Goal: Task Accomplishment & Management: Manage account settings

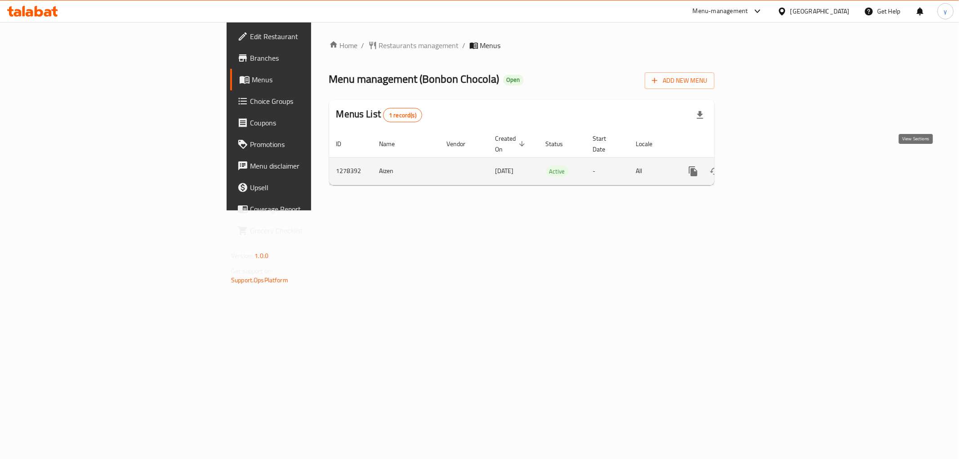
click at [769, 161] on link "enhanced table" at bounding box center [759, 172] width 22 height 22
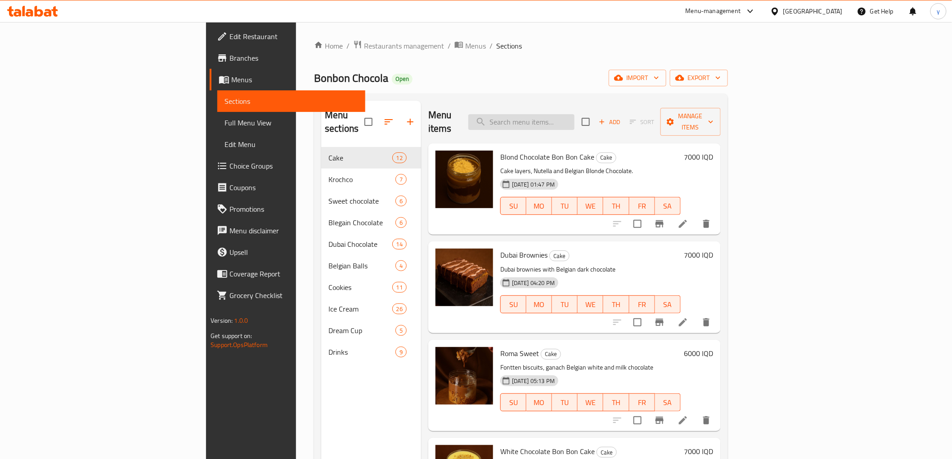
click at [574, 117] on input "search" at bounding box center [521, 122] width 106 height 16
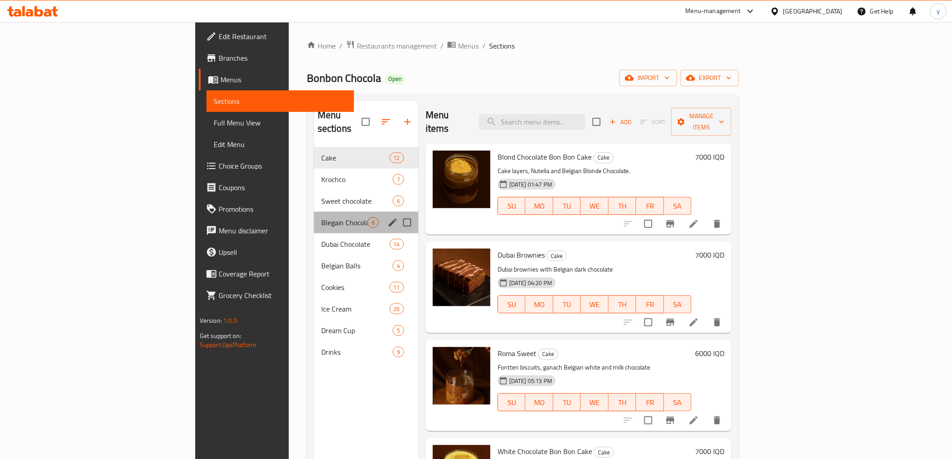
click at [314, 216] on div "Blegain Chocolate 6" at bounding box center [366, 223] width 104 height 22
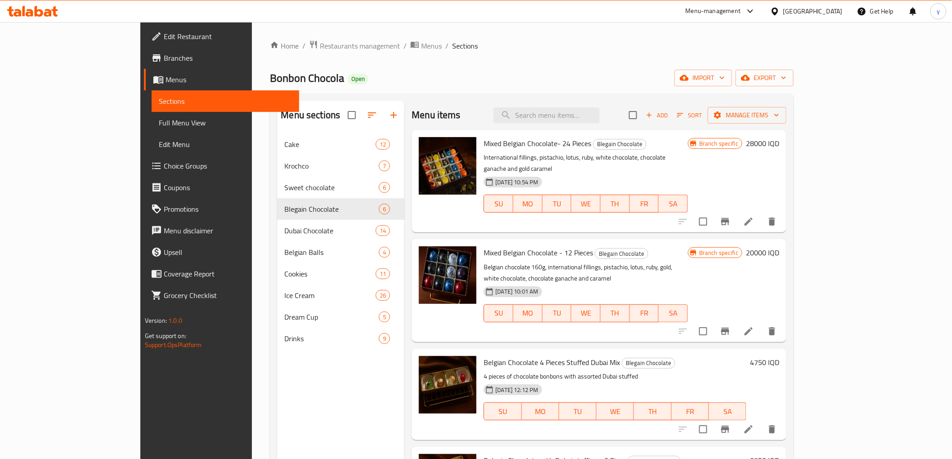
click at [486, 246] on span "Mixed Belgian Chocolate - 12 Pieces" at bounding box center [538, 252] width 109 height 13
copy h6 "Mixed Belgian Chocolate - 12 Pieces"
click at [152, 136] on link "Edit Menu" at bounding box center [226, 145] width 148 height 22
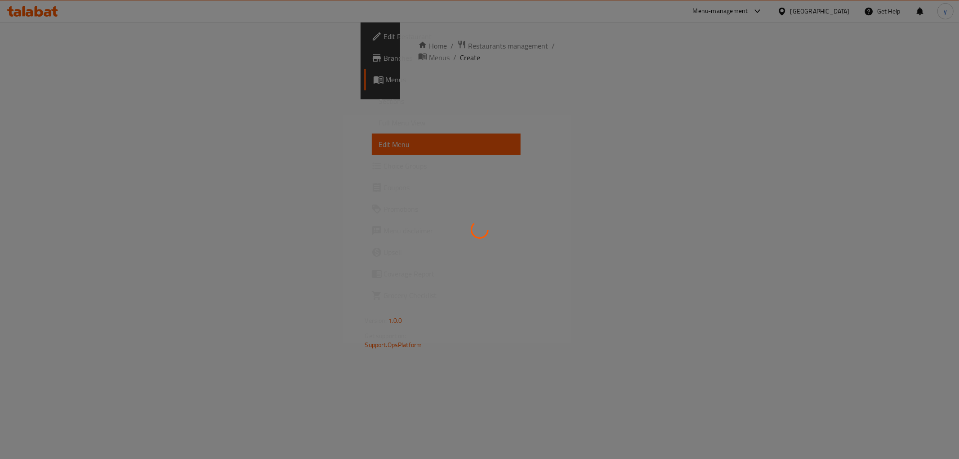
click at [133, 125] on div at bounding box center [479, 229] width 959 height 459
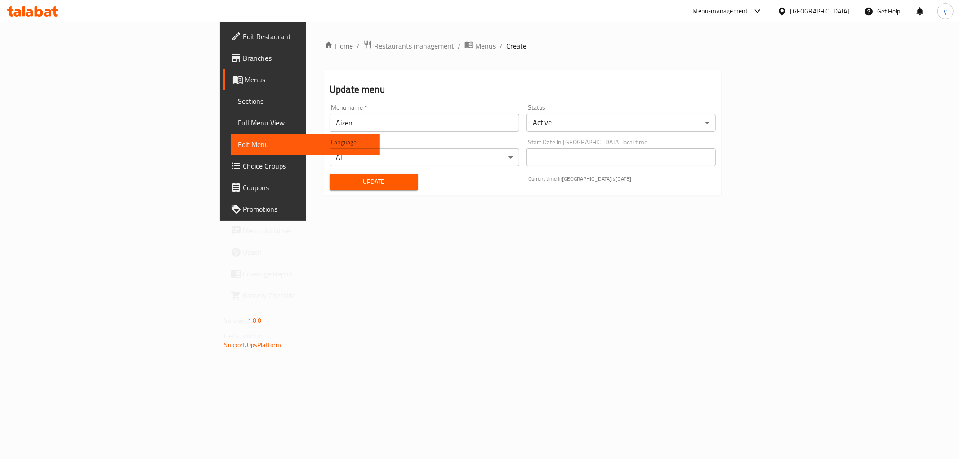
click at [238, 125] on span "Full Menu View" at bounding box center [305, 122] width 134 height 11
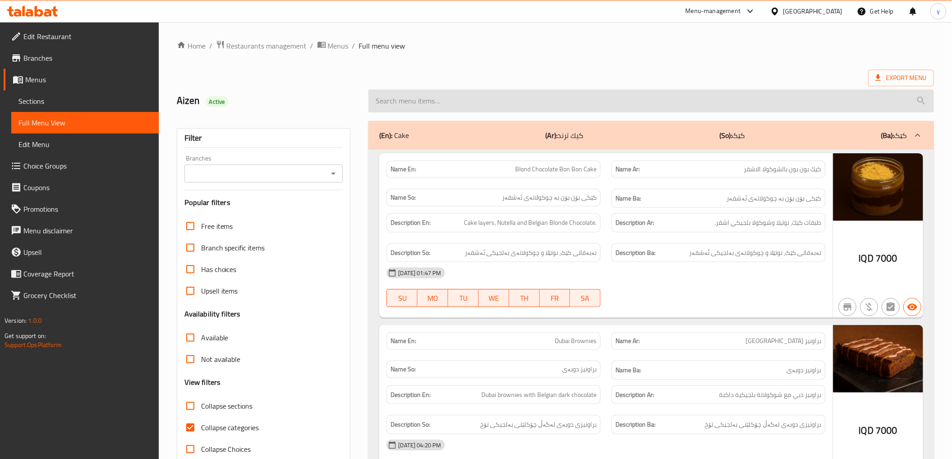
click at [461, 94] on input "search" at bounding box center [650, 101] width 565 height 23
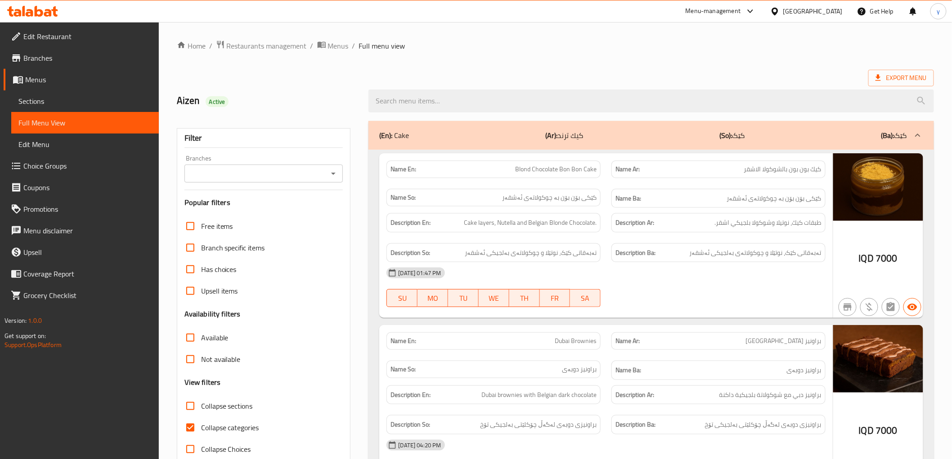
paste input "Mixed Belgian Chocolate - 12 Pieces"
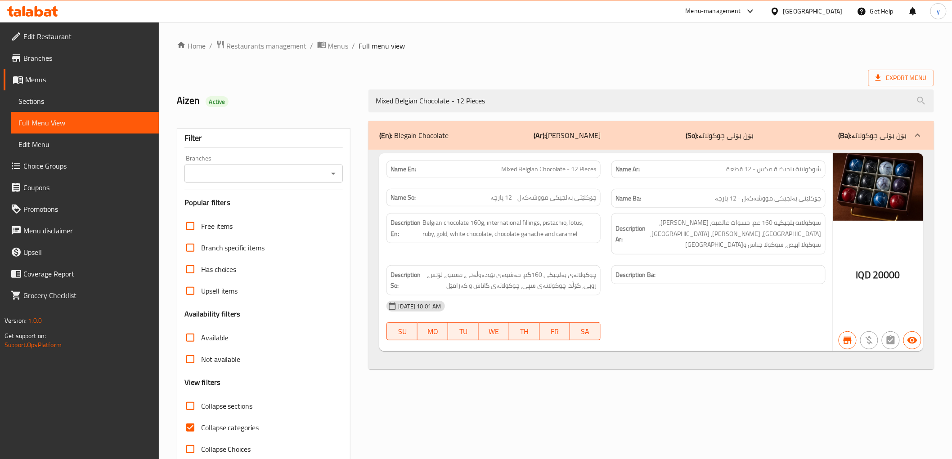
click at [336, 180] on div "Branches" at bounding box center [263, 174] width 159 height 18
type input "Mixed Belgian Chocolate - 12 Pieces"
click at [331, 165] on div "Branches" at bounding box center [263, 174] width 159 height 18
click at [336, 178] on icon "Open" at bounding box center [333, 173] width 11 height 11
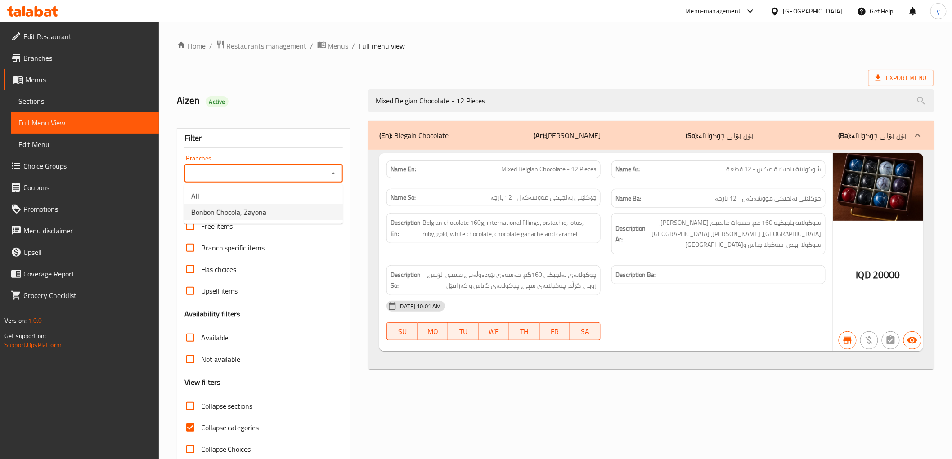
click at [282, 209] on li "Bonbon Chocola, Zayona" at bounding box center [263, 212] width 159 height 16
type input "Bonbon Chocola, Zayona"
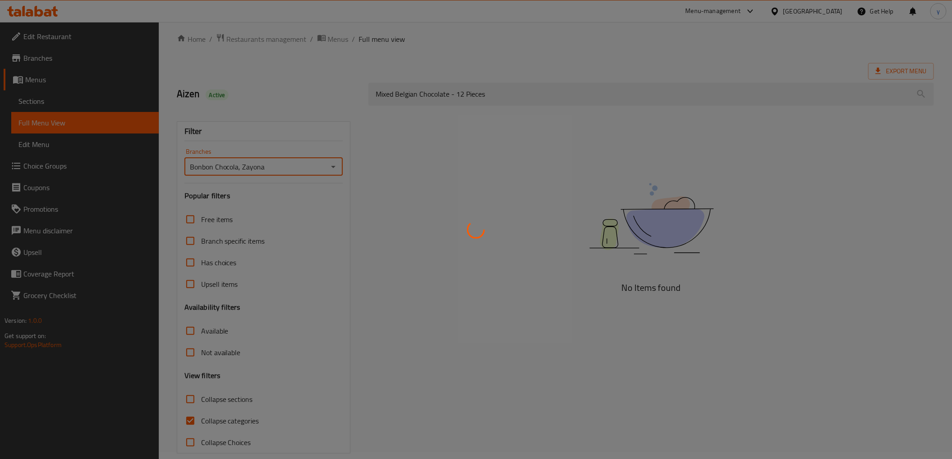
scroll to position [19, 0]
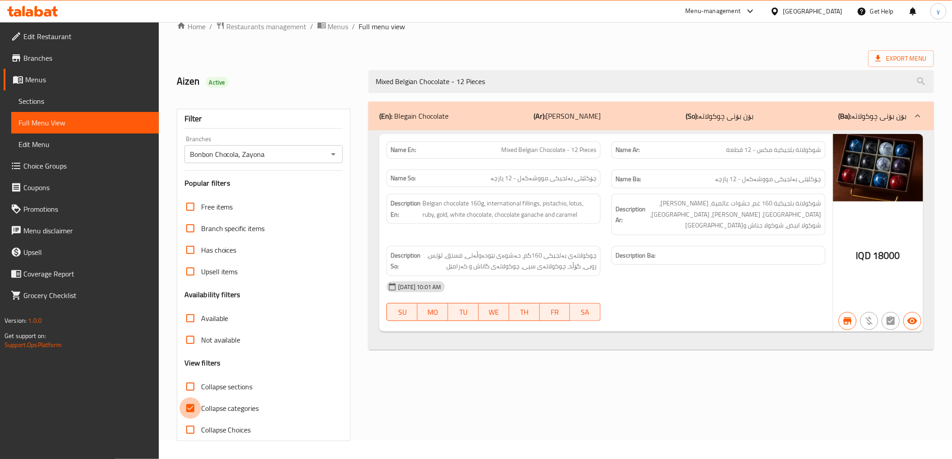
click at [197, 408] on input "Collapse categories" at bounding box center [190, 409] width 22 height 22
checkbox input "false"
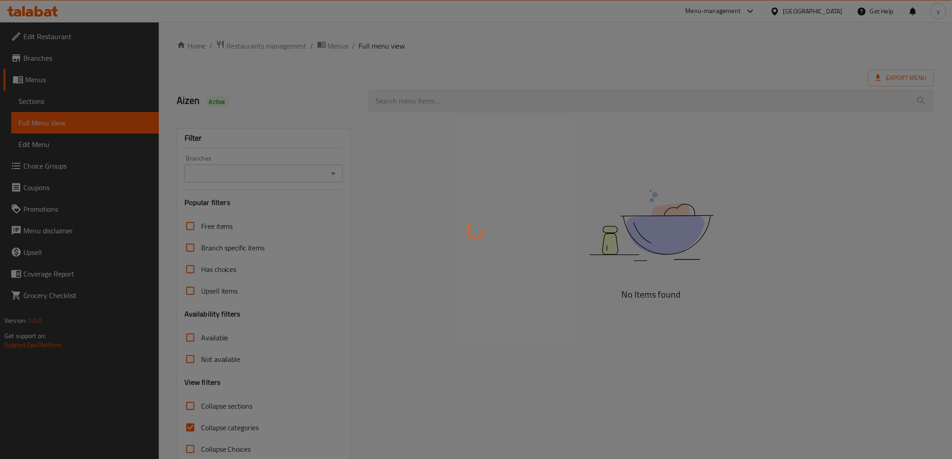
click at [545, 98] on div at bounding box center [476, 229] width 952 height 459
click at [547, 101] on div at bounding box center [476, 229] width 952 height 459
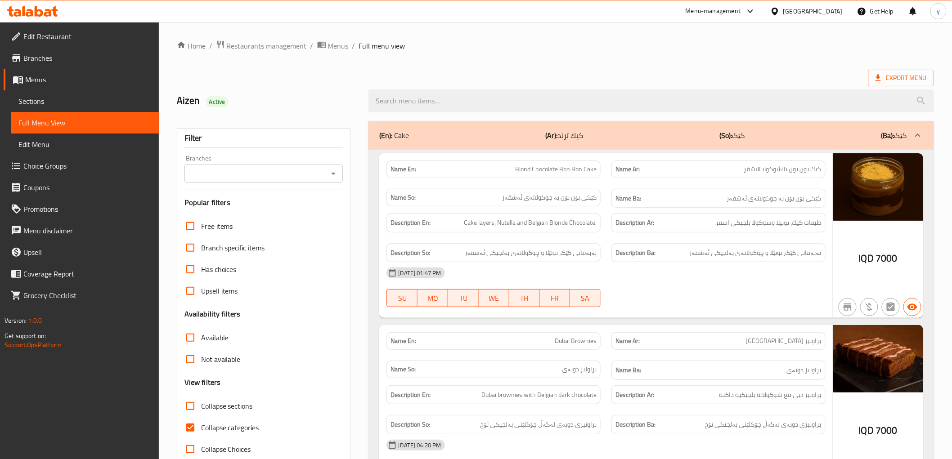
click at [547, 101] on input "search" at bounding box center [650, 101] width 565 height 23
paste input "Mixed Belgian Chocolate- 24 Pieces"
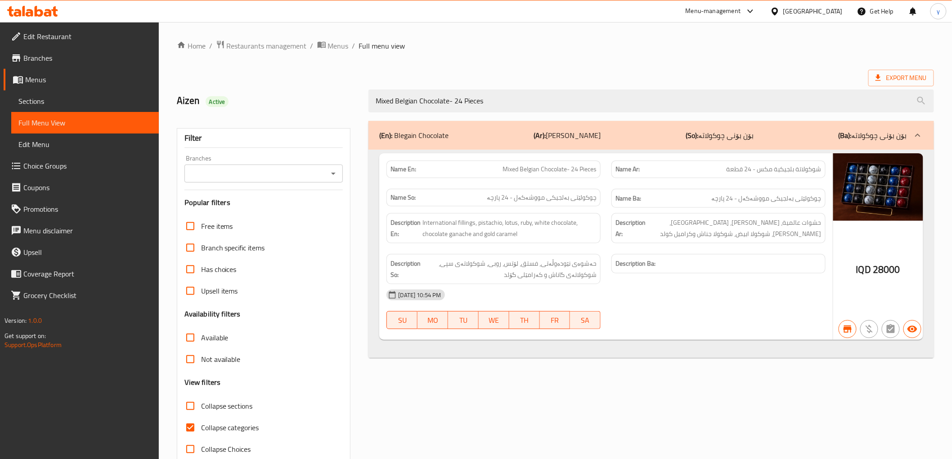
click at [335, 173] on icon "Open" at bounding box center [333, 173] width 11 height 11
type input "Mixed Belgian Chocolate- 24 Pieces"
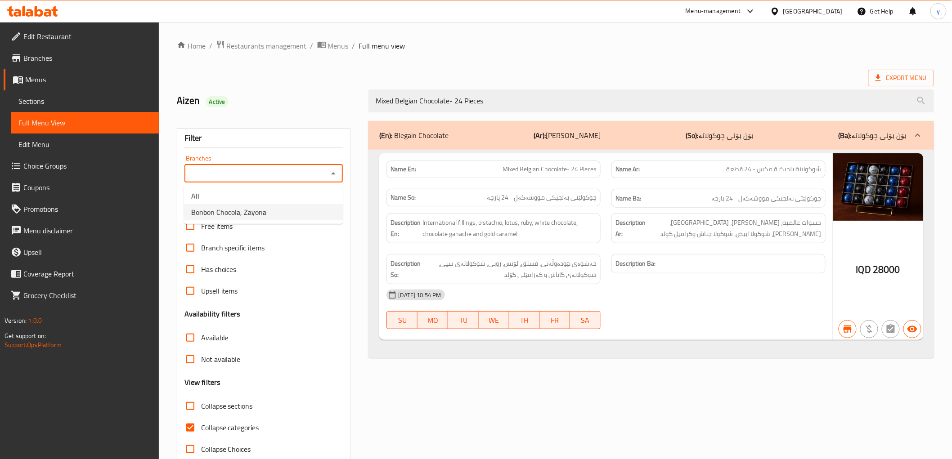
click at [264, 212] on span "Bonbon Chocola, Zayona" at bounding box center [228, 212] width 75 height 11
type input "Bonbon Chocola, Zayona"
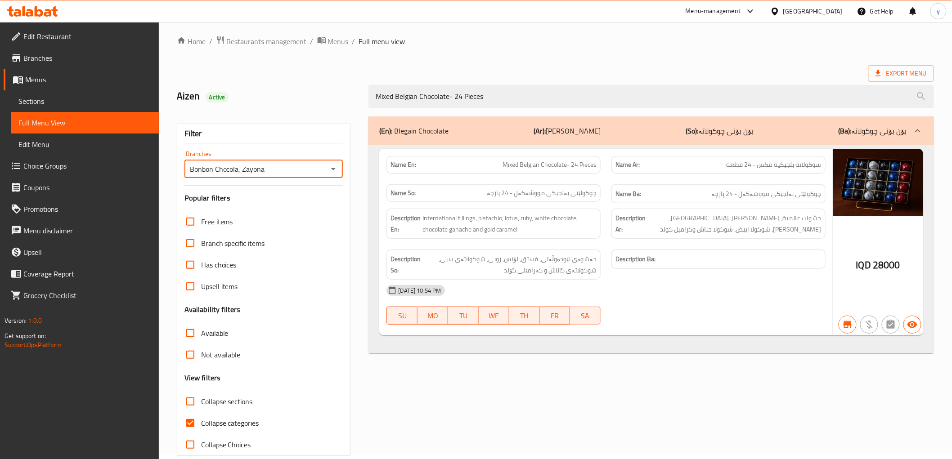
scroll to position [19, 0]
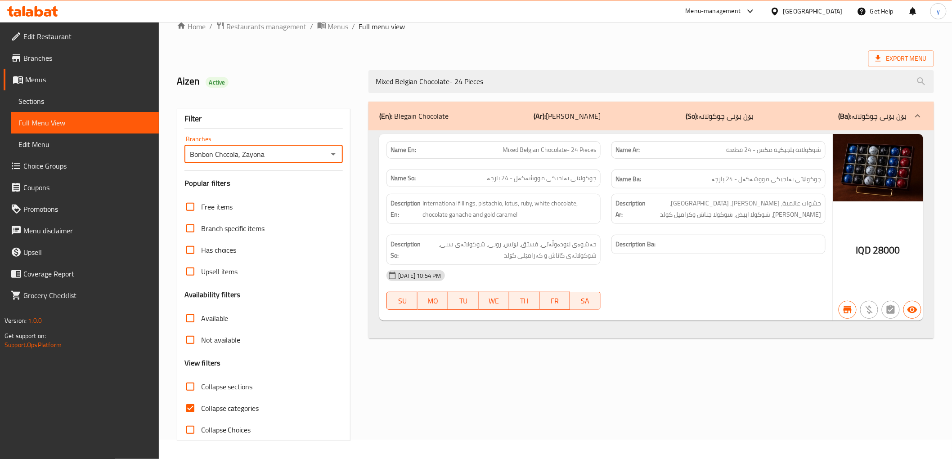
click at [194, 407] on input "Collapse categories" at bounding box center [190, 409] width 22 height 22
checkbox input "false"
click at [40, 4] on div at bounding box center [32, 11] width 65 height 18
click at [42, 6] on icon at bounding box center [32, 11] width 51 height 11
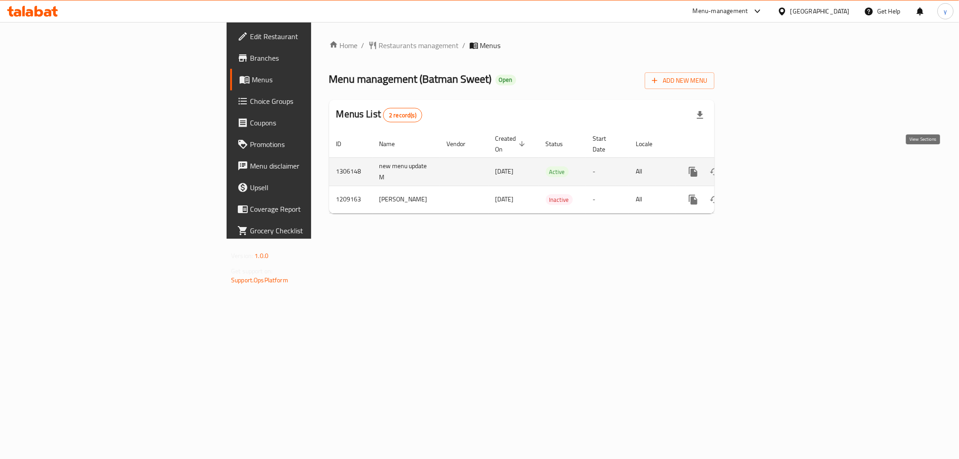
click at [764, 166] on icon "enhanced table" at bounding box center [758, 171] width 11 height 11
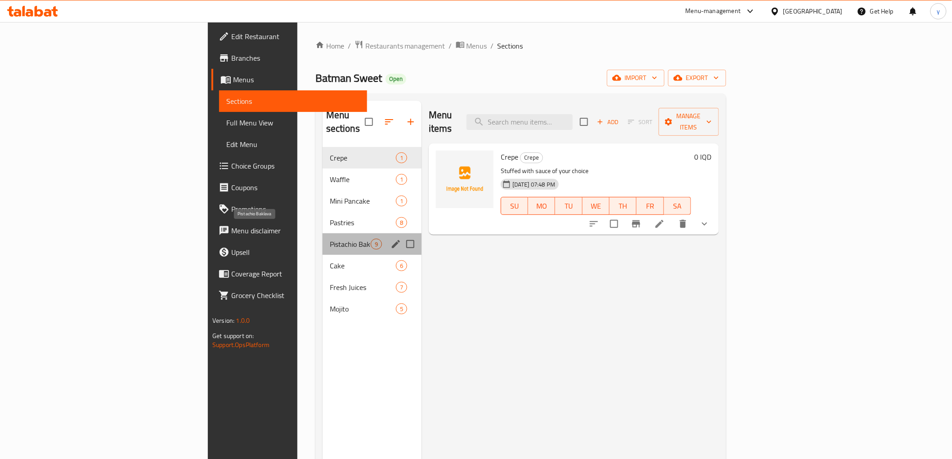
click at [330, 239] on span "Pistachio Baklava" at bounding box center [350, 244] width 41 height 11
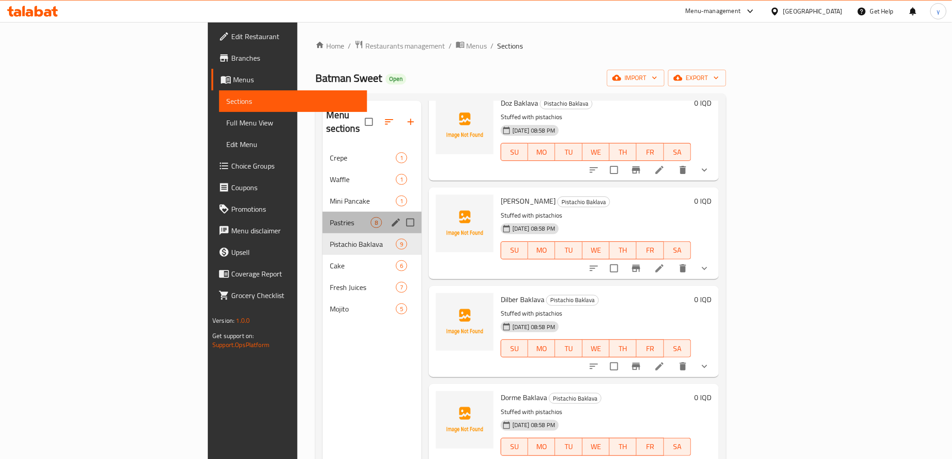
click at [323, 212] on div "Pastries 8" at bounding box center [372, 223] width 99 height 22
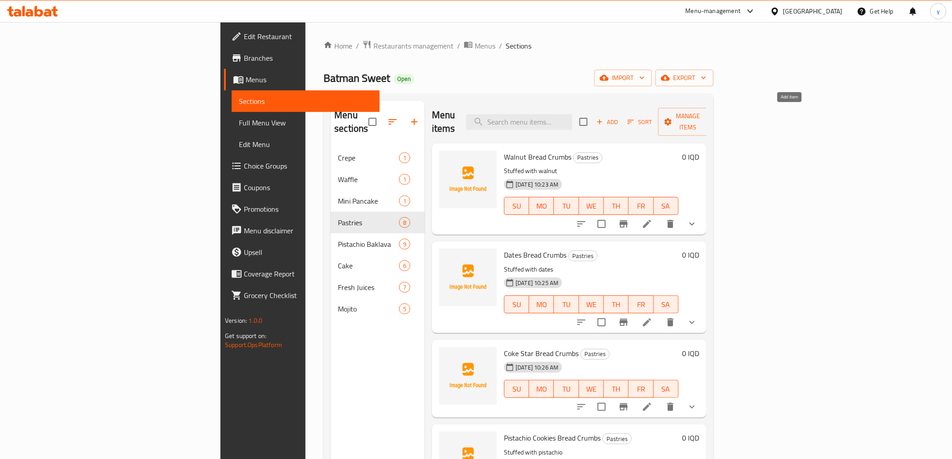
click at [619, 117] on span "Add" at bounding box center [607, 122] width 24 height 10
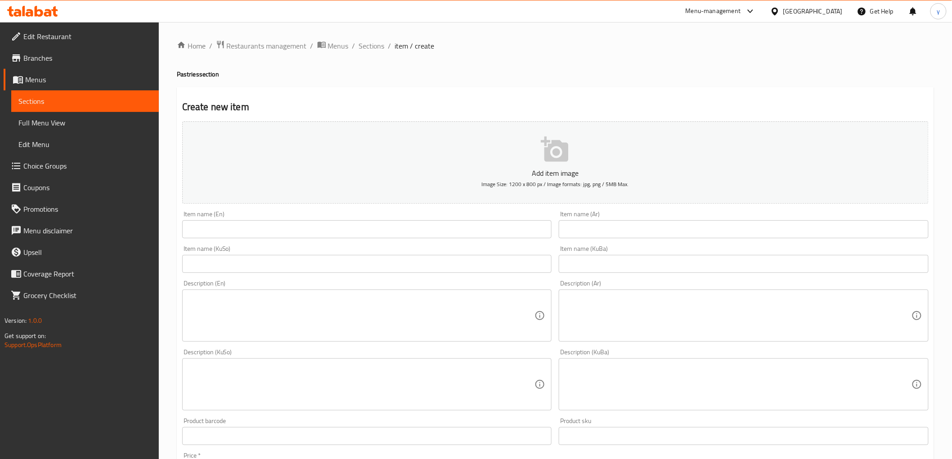
click at [349, 242] on div "Item name (KuSo) Item name (KuSo)" at bounding box center [367, 259] width 377 height 35
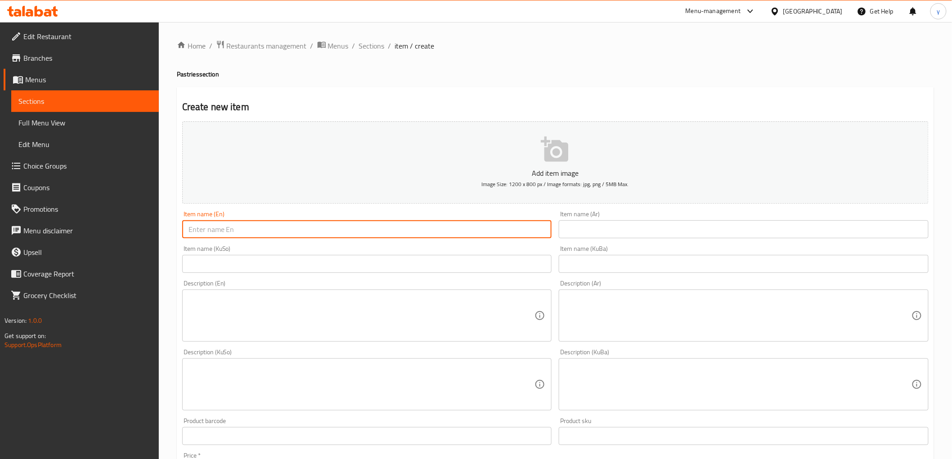
click at [356, 233] on input "text" at bounding box center [367, 229] width 370 height 18
paste input "بقلاوة جوز"
type input "بقلاوة جوز"
click at [484, 227] on input "بقلاوة جوز" at bounding box center [367, 229] width 370 height 18
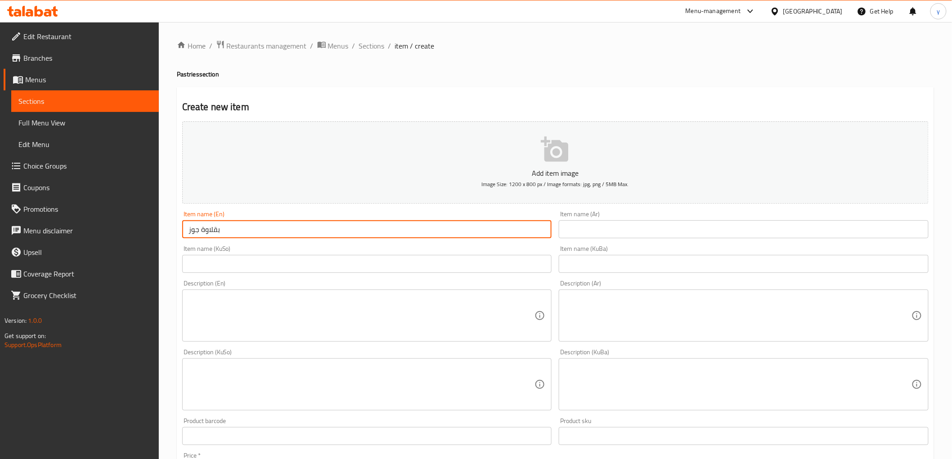
click at [484, 227] on input "بقلاوة جوز" at bounding box center [367, 229] width 370 height 18
paste input "text"
click at [495, 236] on input "بقلاوة جوز" at bounding box center [367, 229] width 370 height 18
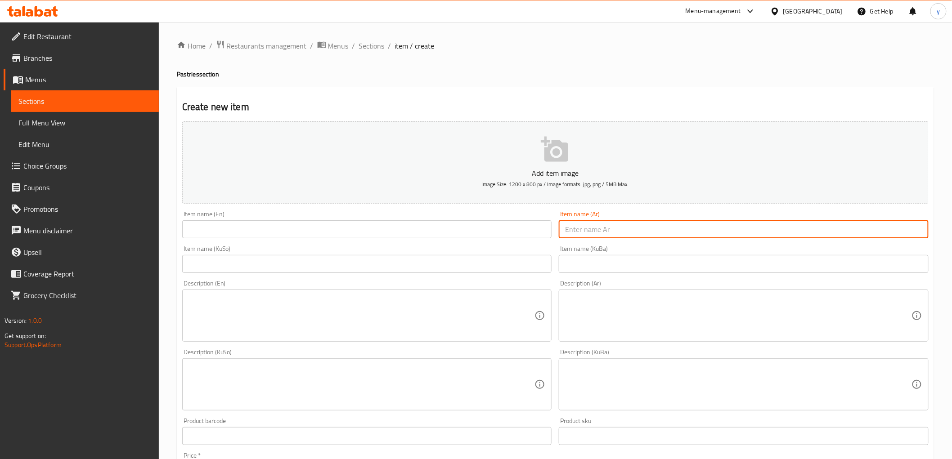
click at [609, 235] on input "text" at bounding box center [744, 229] width 370 height 18
paste input "بقلاوة جوز"
type input "بقلاوة جوز"
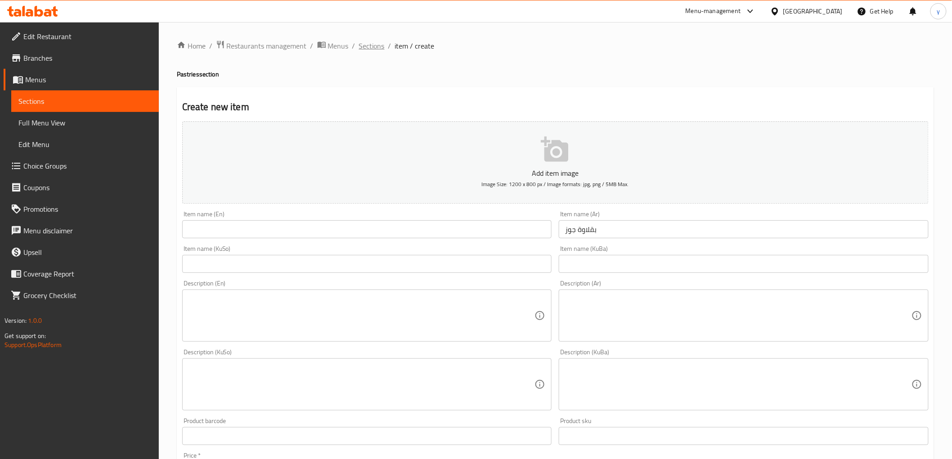
click at [369, 43] on span "Sections" at bounding box center [372, 45] width 26 height 11
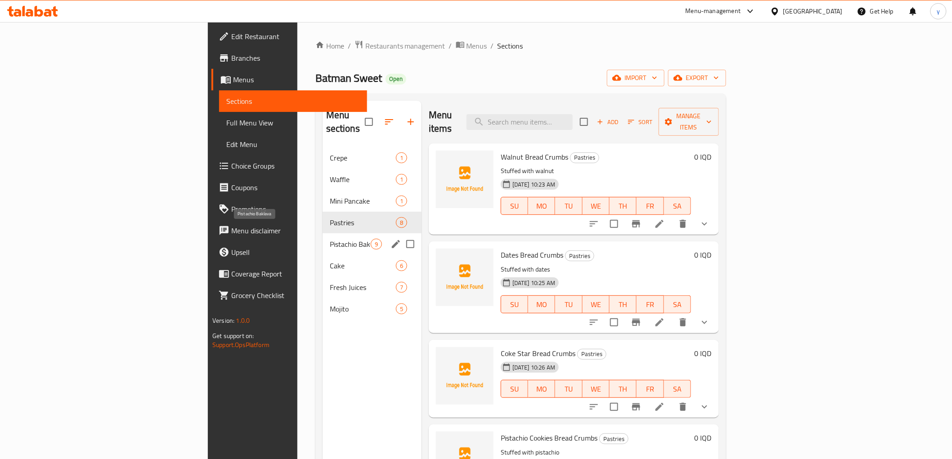
click at [330, 239] on span "Pistachio Baklava" at bounding box center [350, 244] width 41 height 11
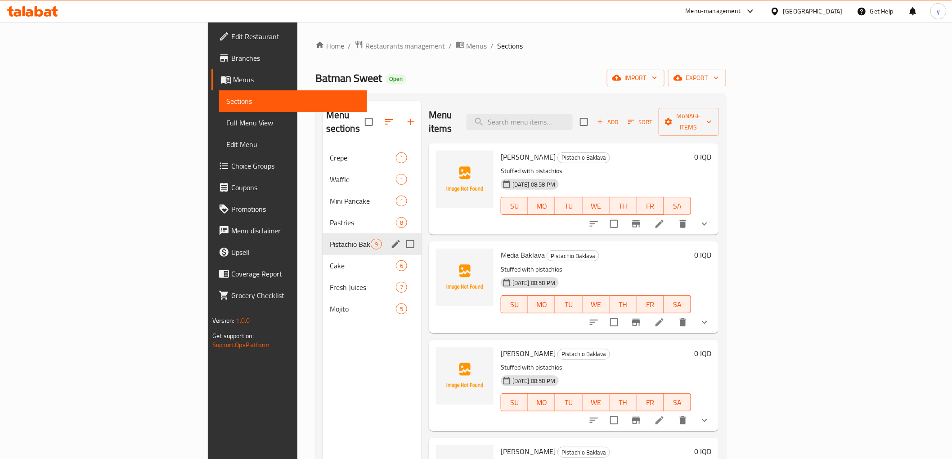
click at [389, 237] on button "edit" at bounding box center [395, 243] width 13 height 13
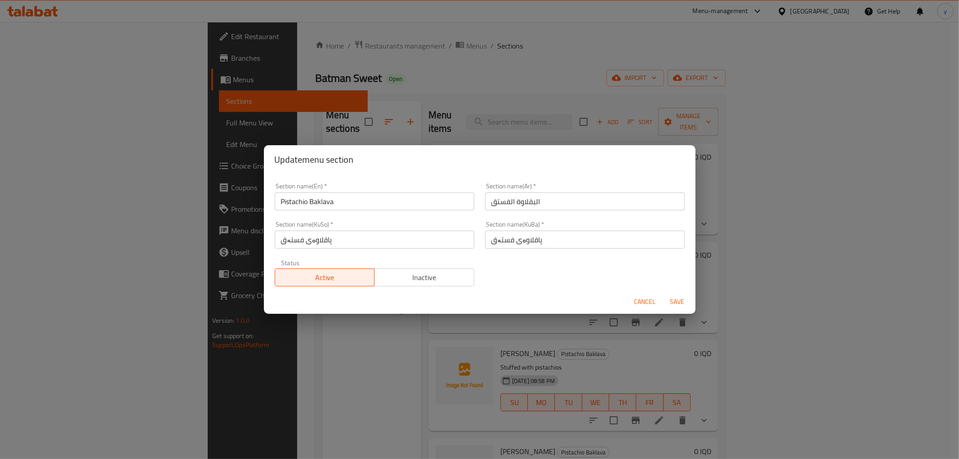
click at [327, 193] on input "Pistachio Baklava" at bounding box center [375, 202] width 200 height 18
click at [519, 205] on input "البقلاوة الفستق" at bounding box center [585, 202] width 200 height 18
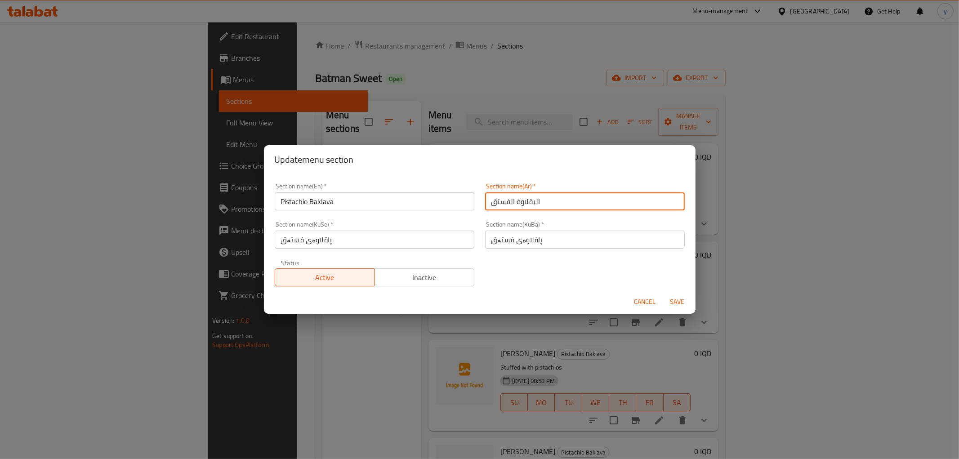
click at [519, 205] on input "البقلاوة الفستق" at bounding box center [585, 202] width 200 height 18
click at [408, 252] on div "Section name(KuSo)   * پاقلاوەی فستەق Section name(KuSo) *" at bounding box center [374, 235] width 211 height 38
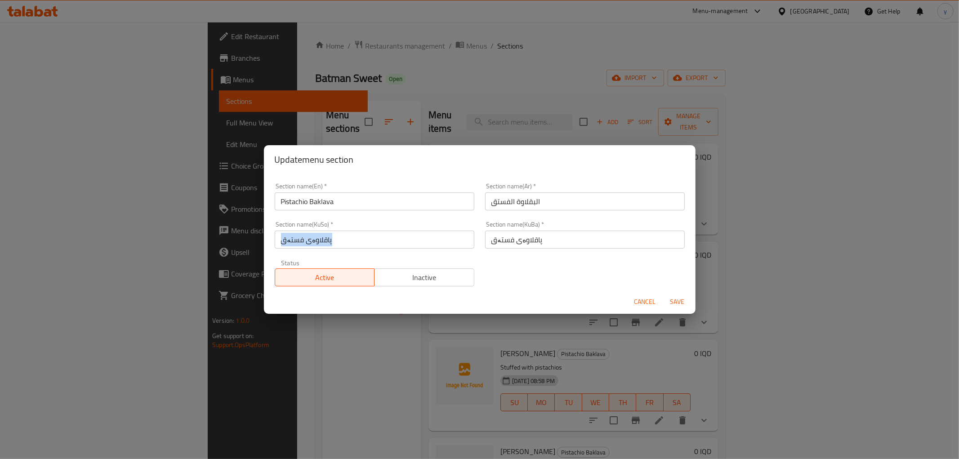
click at [408, 252] on div "Section name(KuSo)   * پاقلاوەی فستەق Section name(KuSo) *" at bounding box center [374, 235] width 211 height 38
click at [411, 245] on input "پاقلاوەی فستەق" at bounding box center [375, 240] width 200 height 18
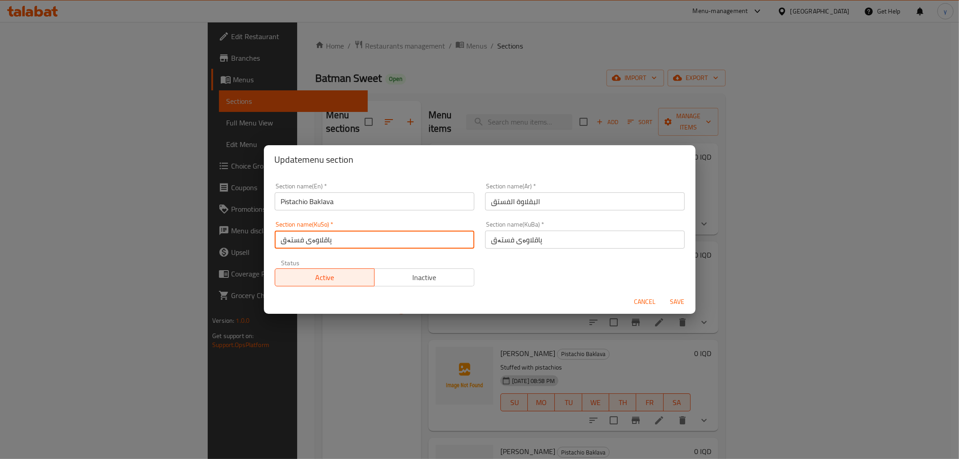
click at [411, 245] on input "پاقلاوەی فستەق" at bounding box center [375, 240] width 200 height 18
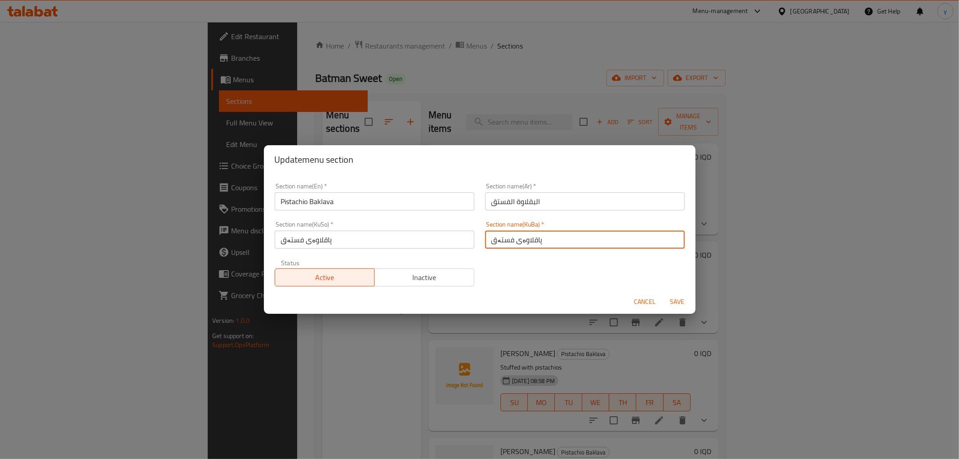
click at [514, 240] on input "پاقلاوەی فستەق" at bounding box center [585, 240] width 200 height 18
click at [652, 307] on span "Cancel" at bounding box center [646, 301] width 22 height 11
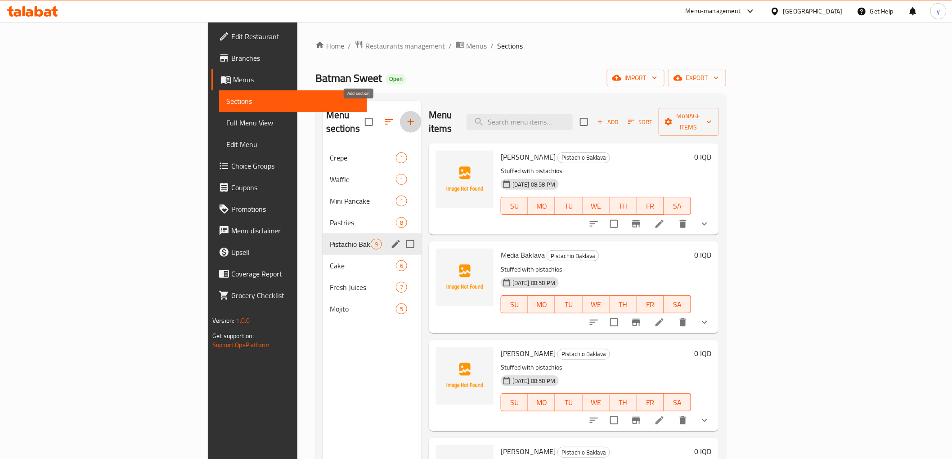
click at [405, 116] on icon "button" at bounding box center [410, 121] width 11 height 11
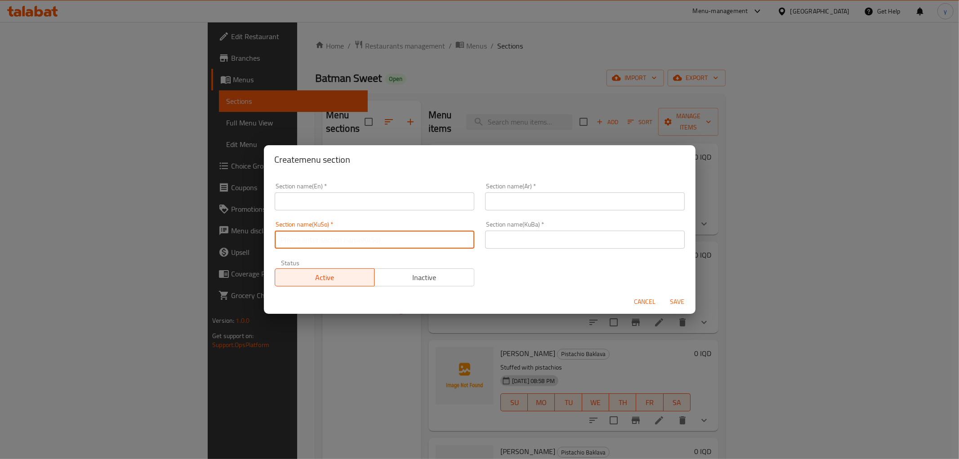
click at [321, 233] on input "text" at bounding box center [375, 240] width 200 height 18
paste input "پاقلاوەی فستەق"
type input "پاقلاوەی فستەق"
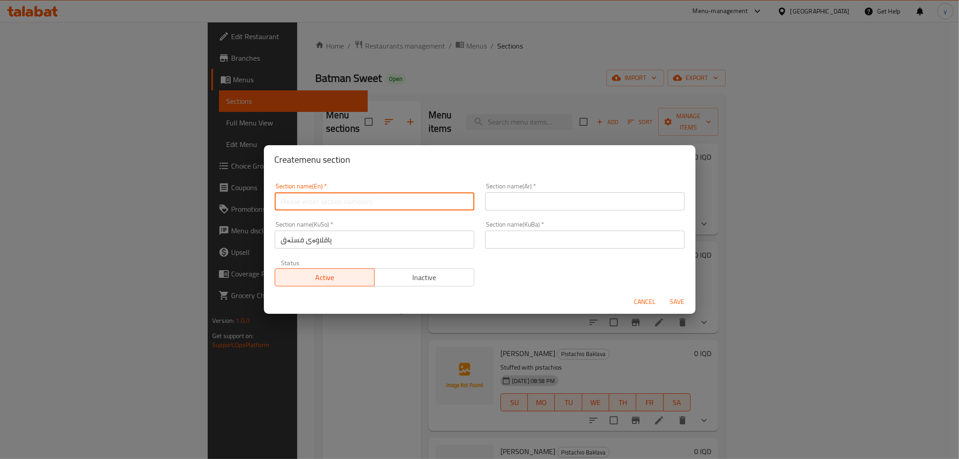
click at [412, 202] on input "text" at bounding box center [375, 202] width 200 height 18
paste input "Pistachio Baklava"
type input "Pistachio Baklava"
click at [533, 195] on input "text" at bounding box center [585, 202] width 200 height 18
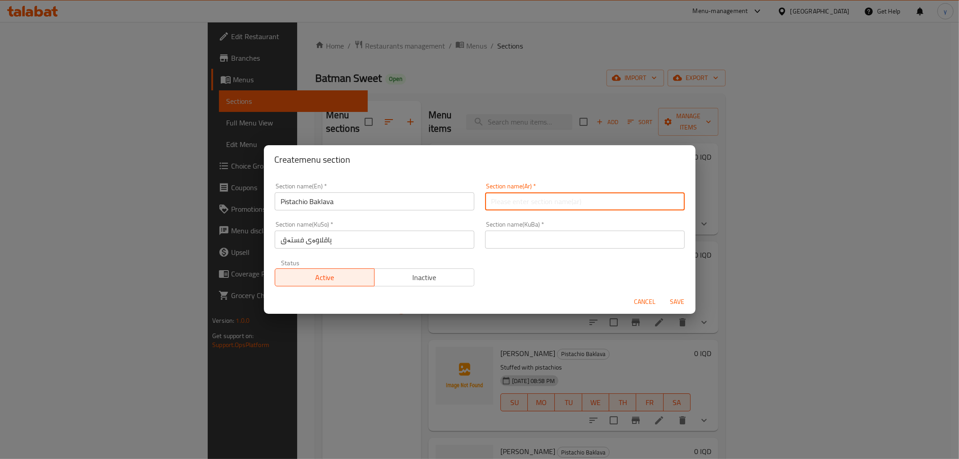
paste input "البقلاوة الفستق"
drag, startPoint x: 507, startPoint y: 200, endPoint x: 486, endPoint y: 206, distance: 21.9
click at [486, 206] on input "البقلاوة الفستق" at bounding box center [585, 202] width 200 height 18
click at [495, 202] on input "البقلاوة الفستق" at bounding box center [585, 202] width 200 height 18
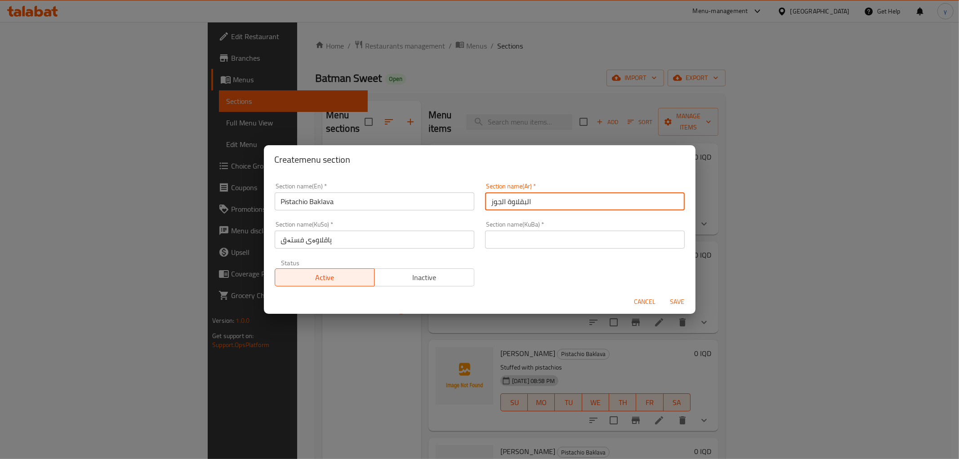
type input "البقلاوة الجوز"
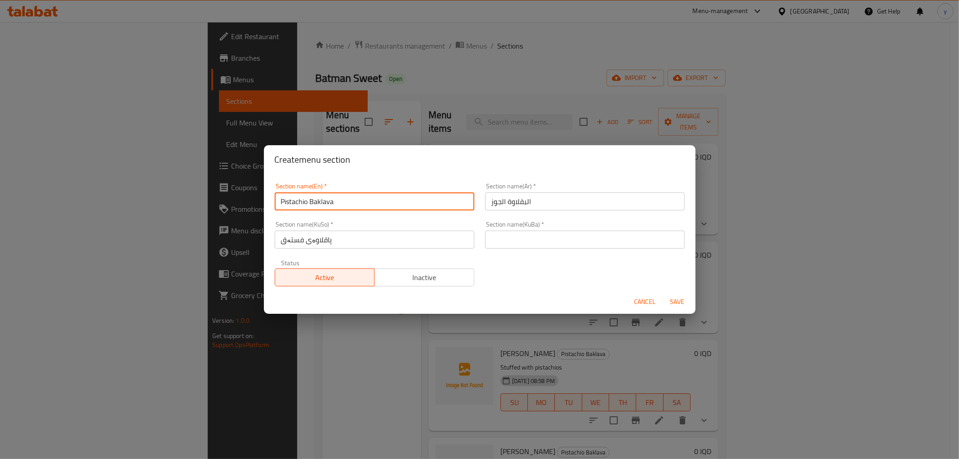
click at [295, 206] on input "Pistachio Baklava" at bounding box center [375, 202] width 200 height 18
type input "Walnut Baklava"
click at [290, 237] on input "پاقلاوەی فستەق" at bounding box center [375, 240] width 200 height 18
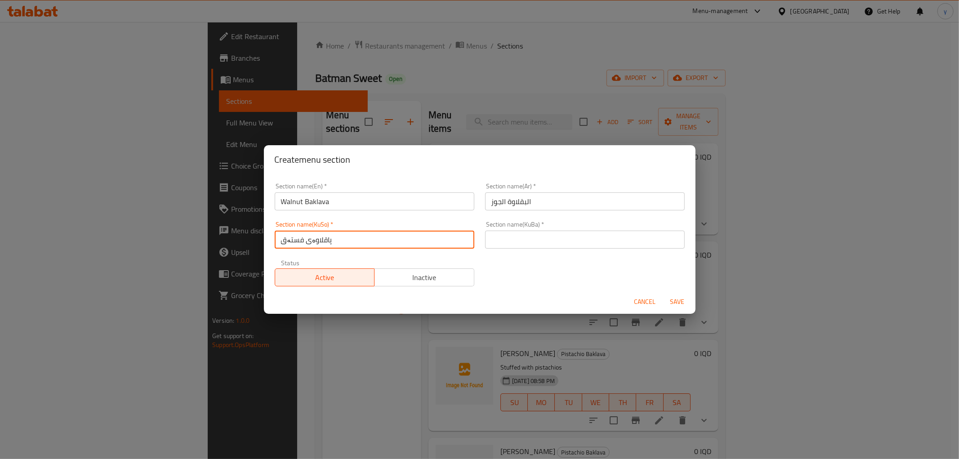
click at [290, 237] on input "پاقلاوەی فستەق" at bounding box center [375, 240] width 200 height 18
click at [290, 237] on input "پاقلاوەی گوێز" at bounding box center [375, 240] width 200 height 18
type input "پاقلاوەی گوێز"
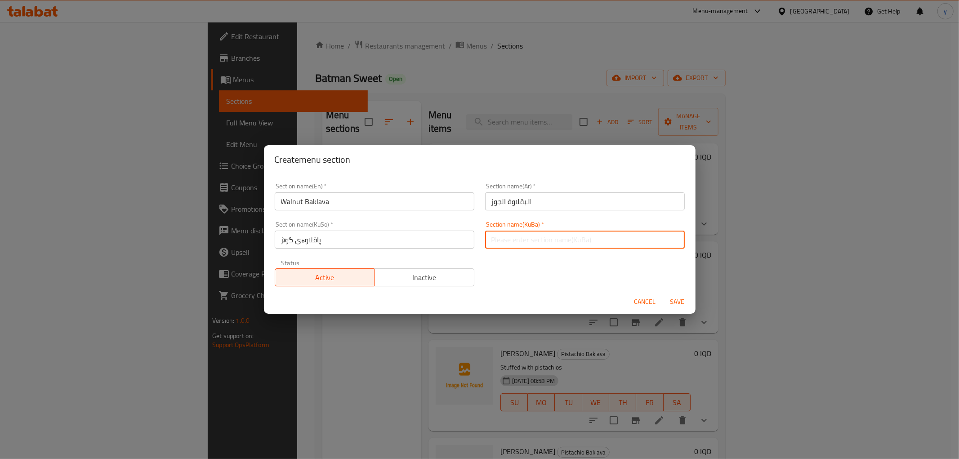
click at [507, 239] on input "text" at bounding box center [585, 240] width 200 height 18
paste input "پاقلاوەی گوێز"
type input "پاقلاوەی گوێز"
click at [676, 305] on span "Save" at bounding box center [678, 301] width 22 height 11
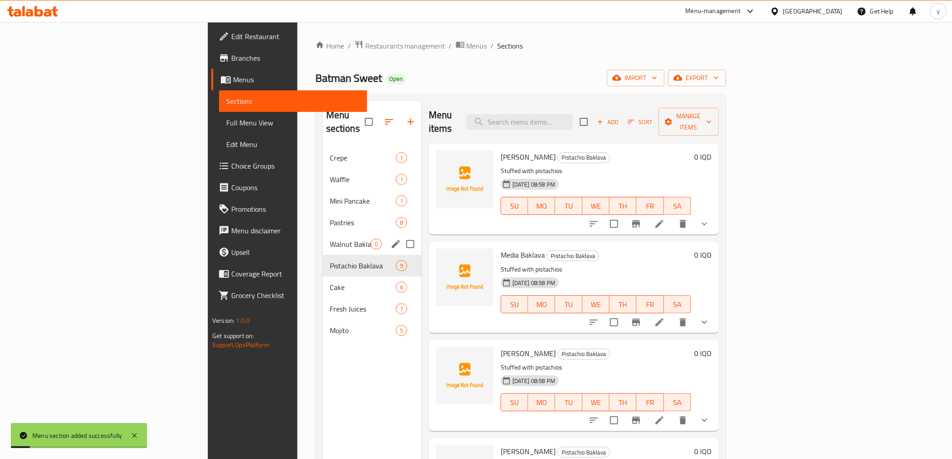
click at [323, 233] on div "Walnut Baklava 0" at bounding box center [372, 244] width 99 height 22
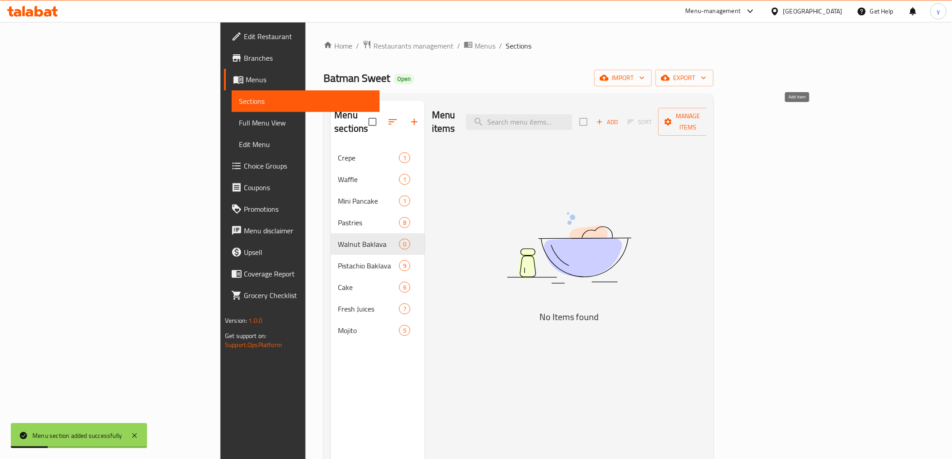
click at [619, 117] on span "Add" at bounding box center [607, 122] width 24 height 10
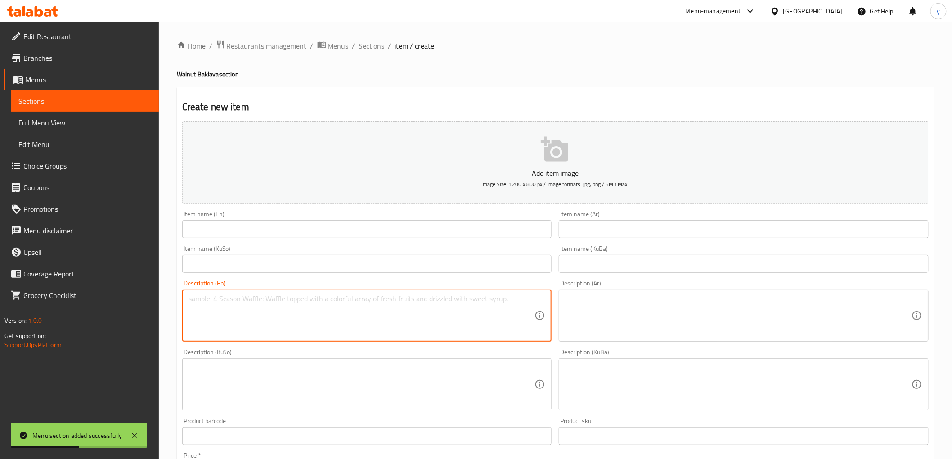
click at [479, 311] on textarea at bounding box center [361, 316] width 346 height 43
click at [582, 308] on textarea at bounding box center [738, 316] width 346 height 43
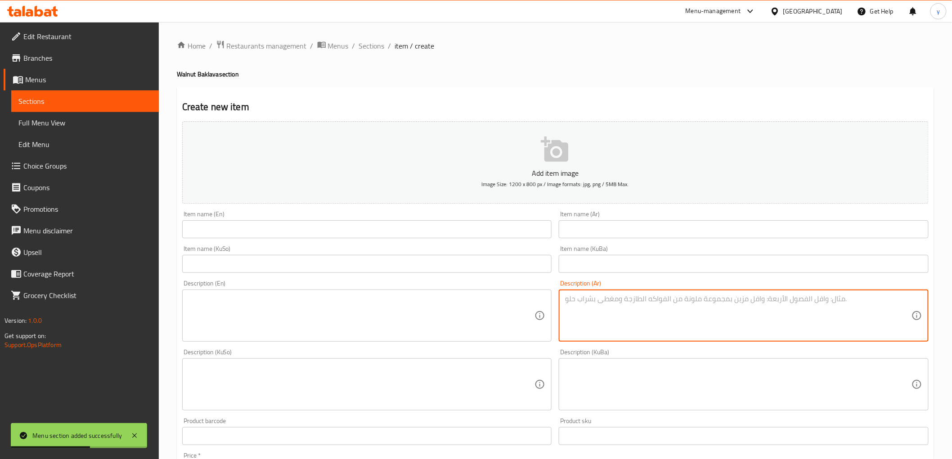
paste textarea "محشو بالجوز"
type textarea "محشو بالجوز"
click at [594, 232] on input "text" at bounding box center [744, 229] width 370 height 18
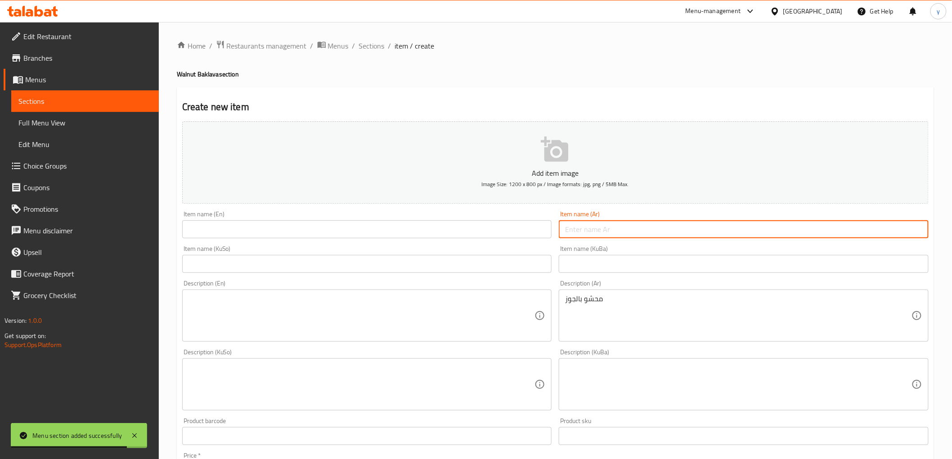
paste input "بقلاوة جوز مربع"
type input "بقلاوة جوز مربع"
click at [523, 232] on input "text" at bounding box center [367, 229] width 370 height 18
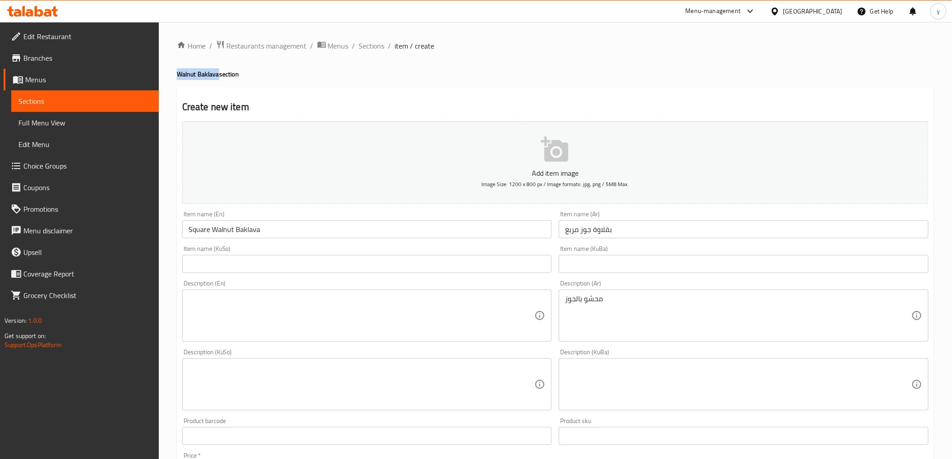
drag, startPoint x: 218, startPoint y: 76, endPoint x: 173, endPoint y: 77, distance: 45.4
click at [173, 77] on div "Home / Restaurants management / Menus / Sections / item / create Walnut Baklava…" at bounding box center [555, 380] width 793 height 717
copy h4 "Walnut Baklava"
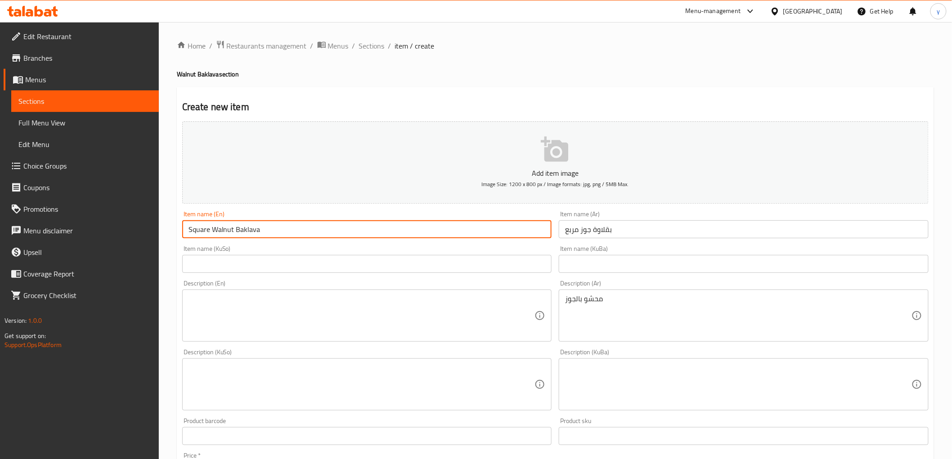
drag, startPoint x: 209, startPoint y: 228, endPoint x: 269, endPoint y: 224, distance: 59.5
click at [269, 224] on input "Square Walnut Baklava" at bounding box center [367, 229] width 370 height 18
paste input "text"
click at [210, 231] on input "SquareWalnut Baklava" at bounding box center [367, 229] width 370 height 18
type input "Square Walnut Baklava"
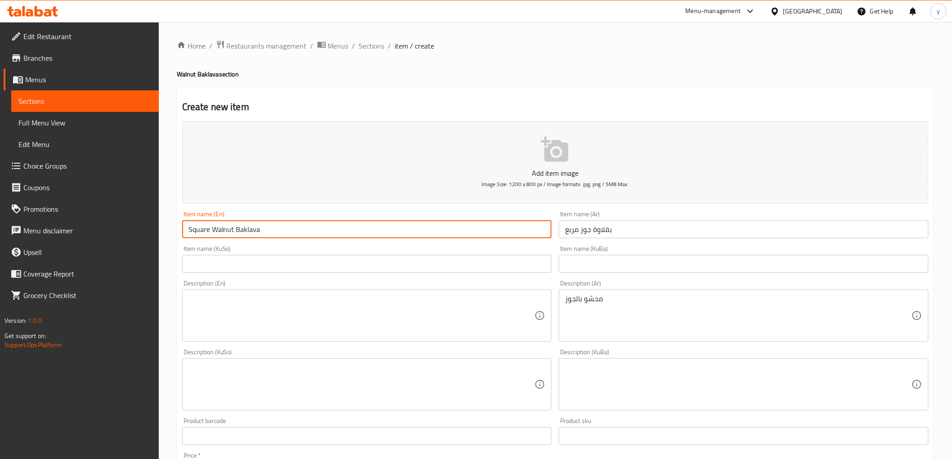
click at [323, 277] on div "Description (En) Description (En)" at bounding box center [367, 311] width 377 height 69
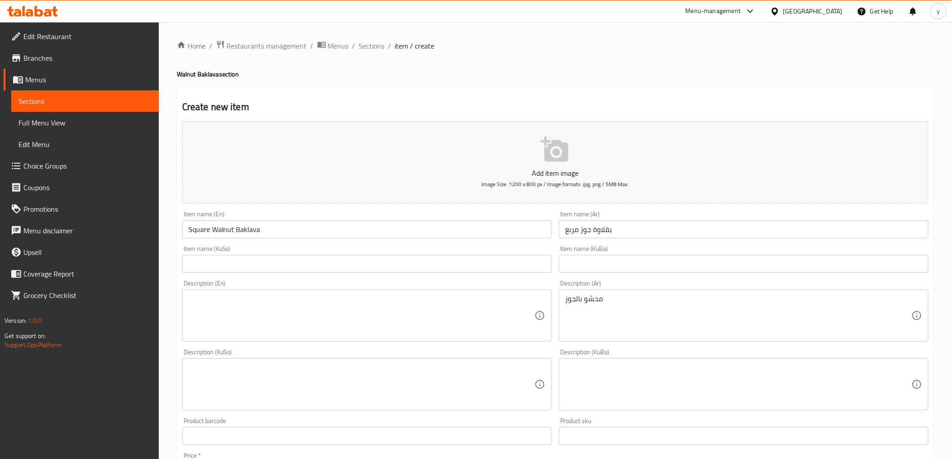
click at [330, 272] on input "text" at bounding box center [367, 264] width 370 height 18
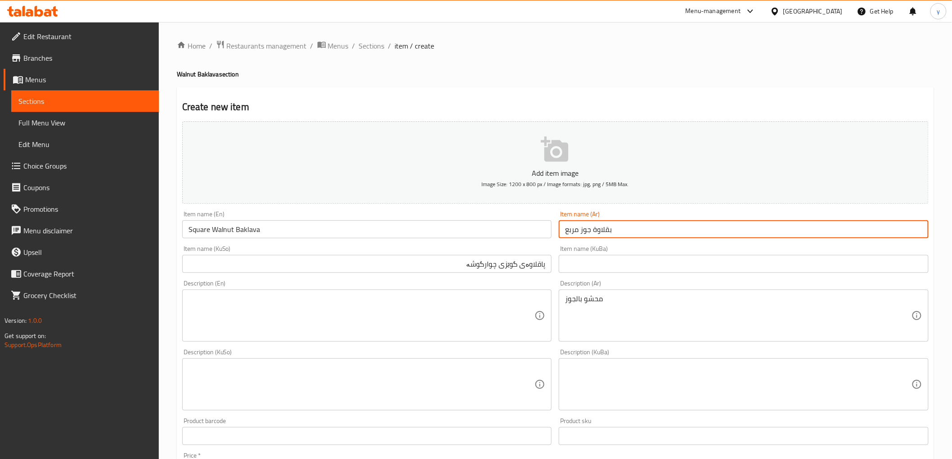
click at [577, 228] on input "بقلاوة جوز مربع" at bounding box center [744, 229] width 370 height 18
click at [488, 269] on input "پاقلاوەی گوێزی چوارگوشە" at bounding box center [367, 264] width 370 height 18
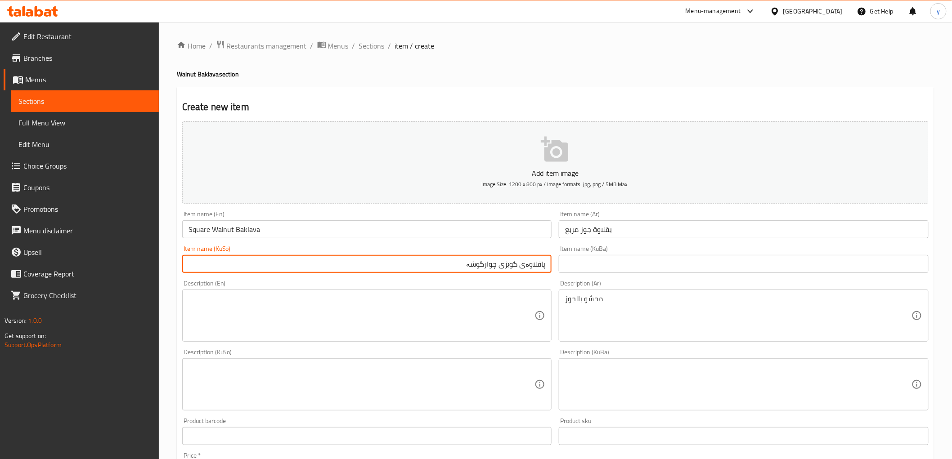
paste input "ۆ"
type input "پاقلاوەی گوێزی چوارگۆشە"
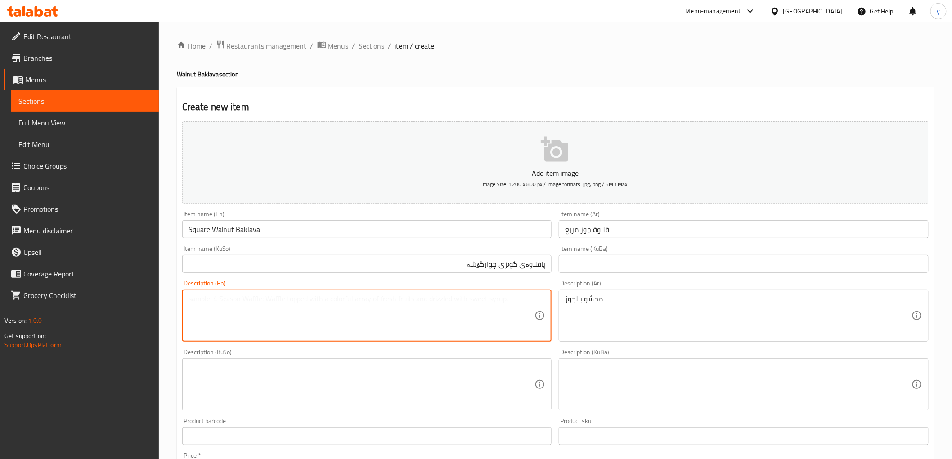
click at [521, 314] on textarea at bounding box center [361, 316] width 346 height 43
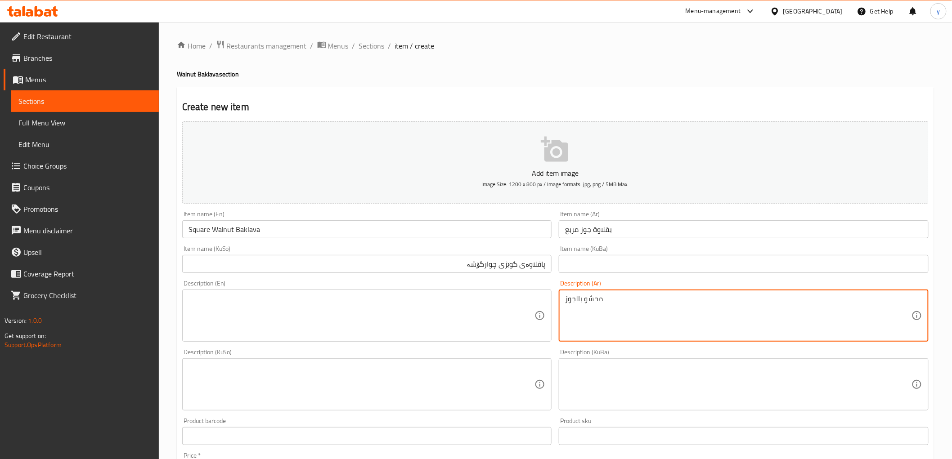
click at [509, 304] on textarea at bounding box center [361, 316] width 346 height 43
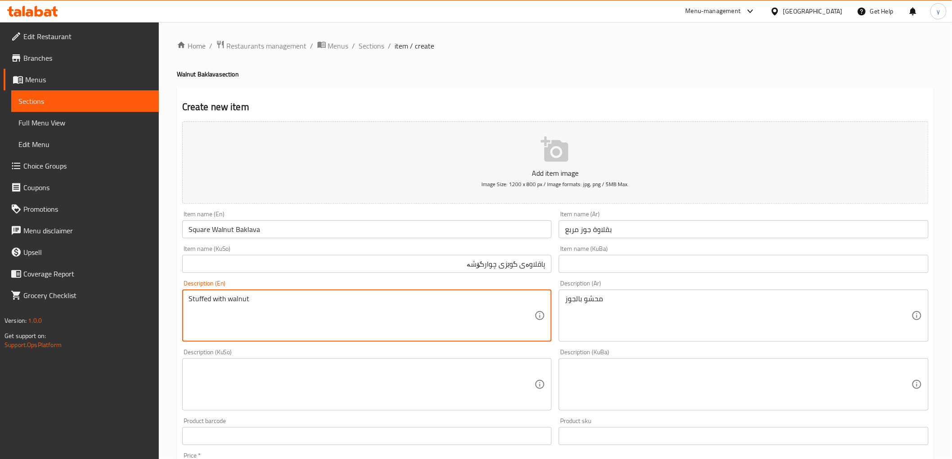
type textarea "Stuffed with walnut"
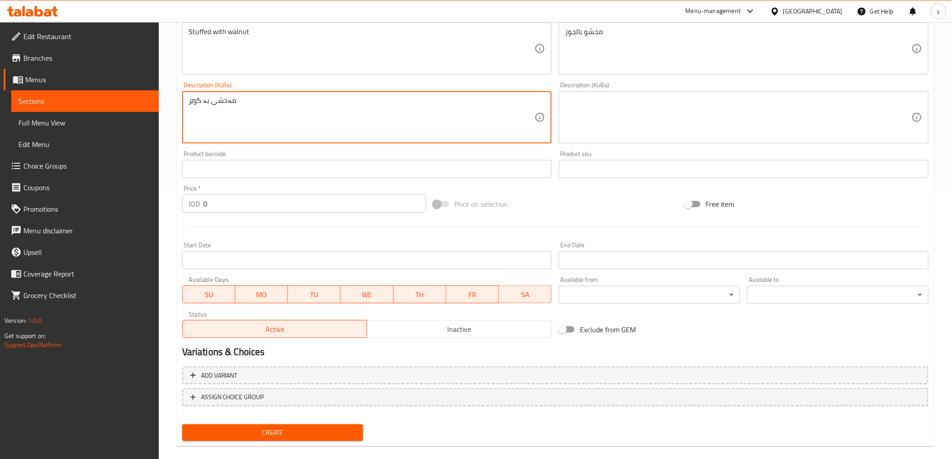
scroll to position [278, 0]
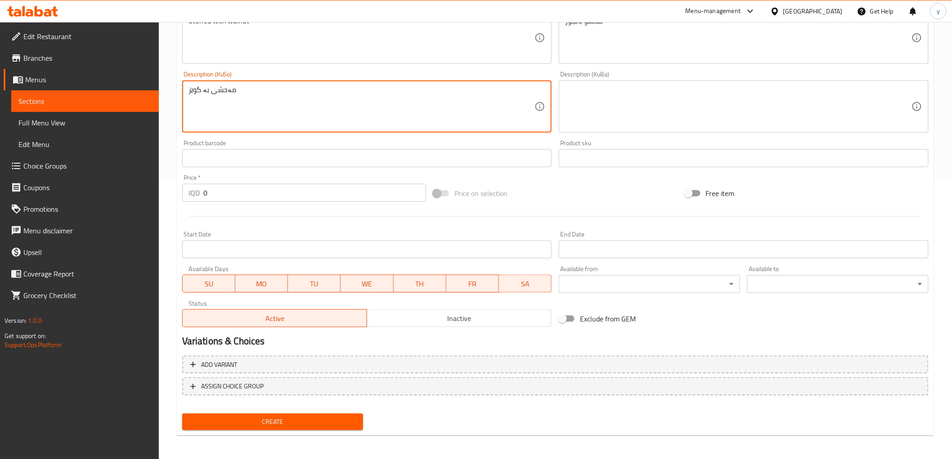
type textarea "مەحشی بە گوێز"
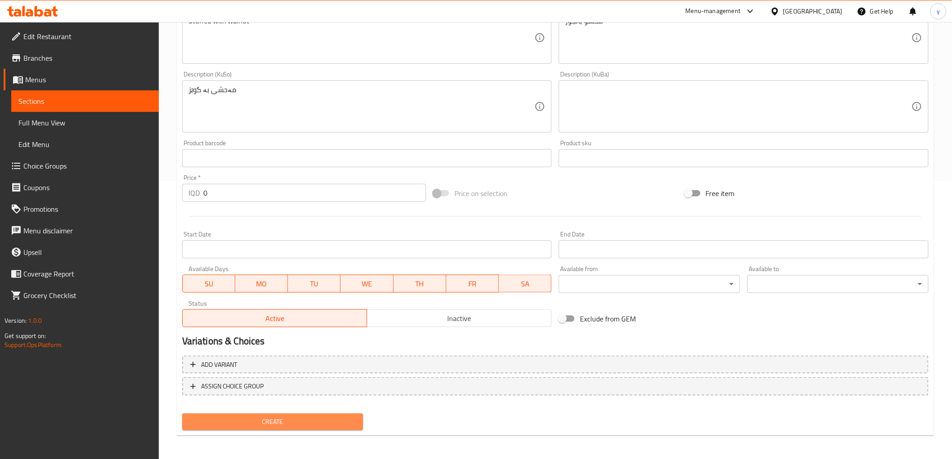
click at [281, 420] on span "Create" at bounding box center [272, 422] width 167 height 11
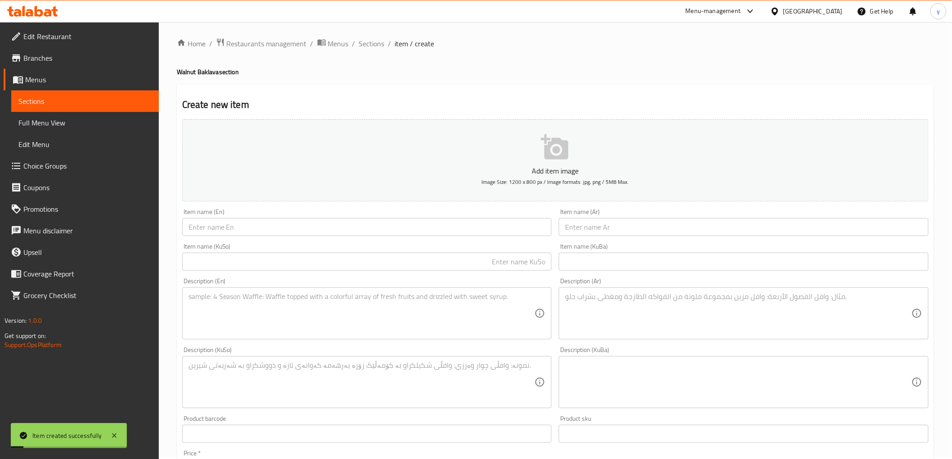
scroll to position [0, 0]
click at [375, 45] on span "Sections" at bounding box center [372, 45] width 26 height 11
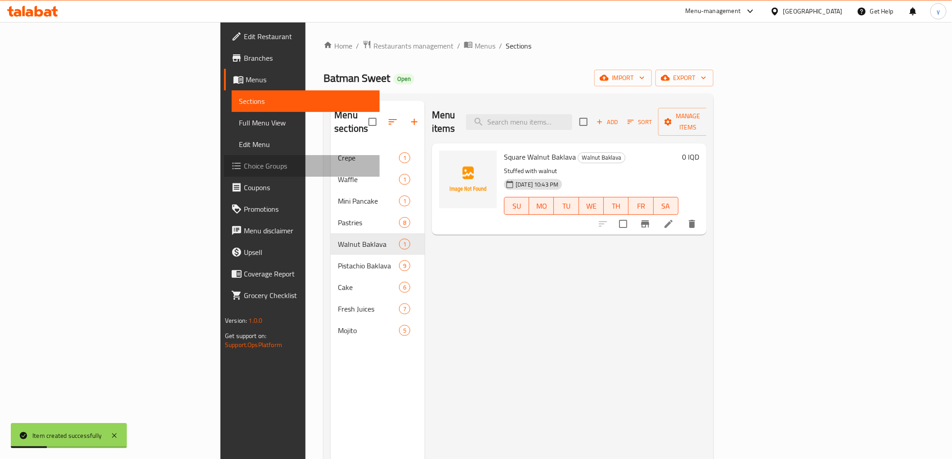
click at [244, 163] on span "Choice Groups" at bounding box center [308, 166] width 128 height 11
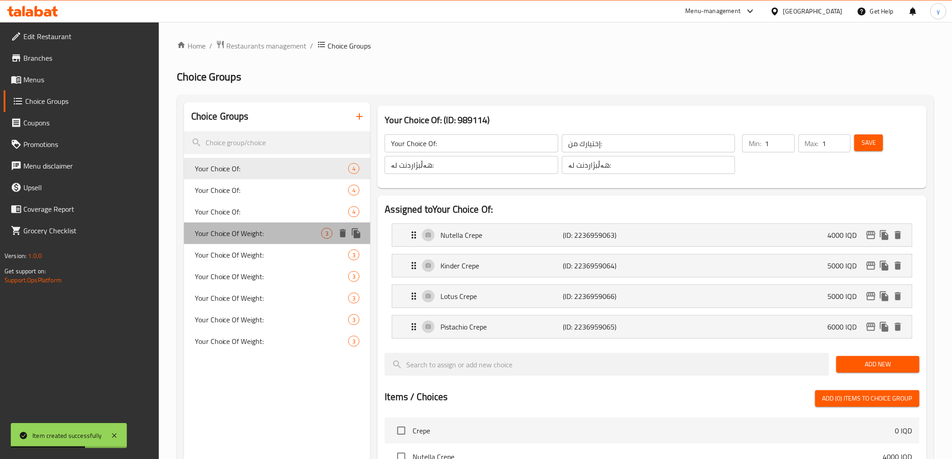
click at [290, 228] on span "Your Choice Of Weight:" at bounding box center [258, 233] width 127 height 11
type input "Your Choice Of Weight:"
type input "إختيارك من الوزن:"
type input "هەڵبژاردنت لە کێش:"
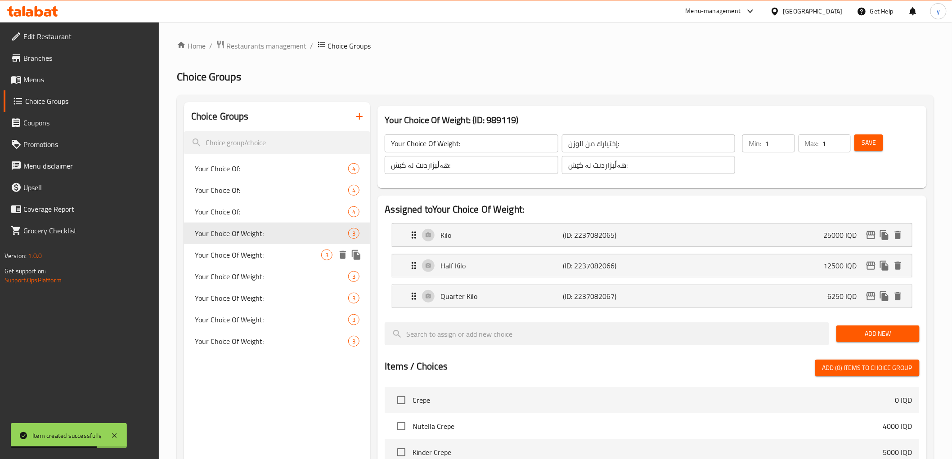
click at [285, 244] on div "Your Choice Of Weight: 3" at bounding box center [277, 255] width 187 height 22
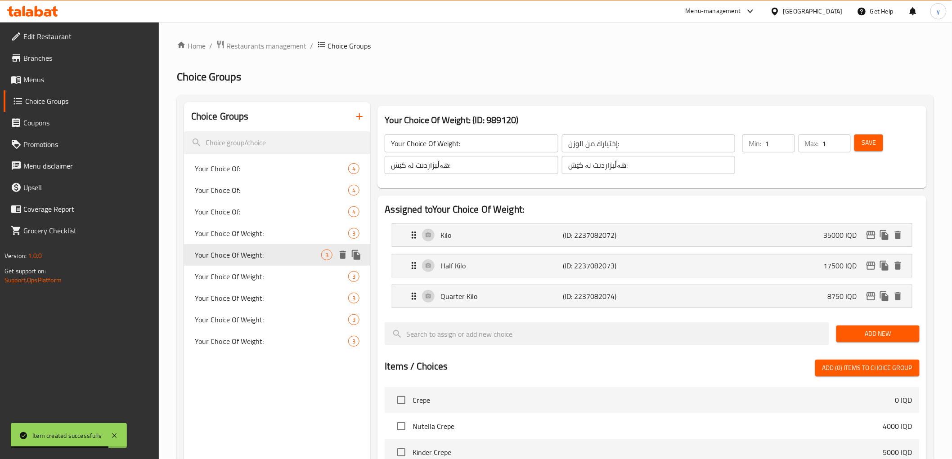
click at [280, 262] on div "Your Choice Of Weight: 3" at bounding box center [277, 255] width 187 height 22
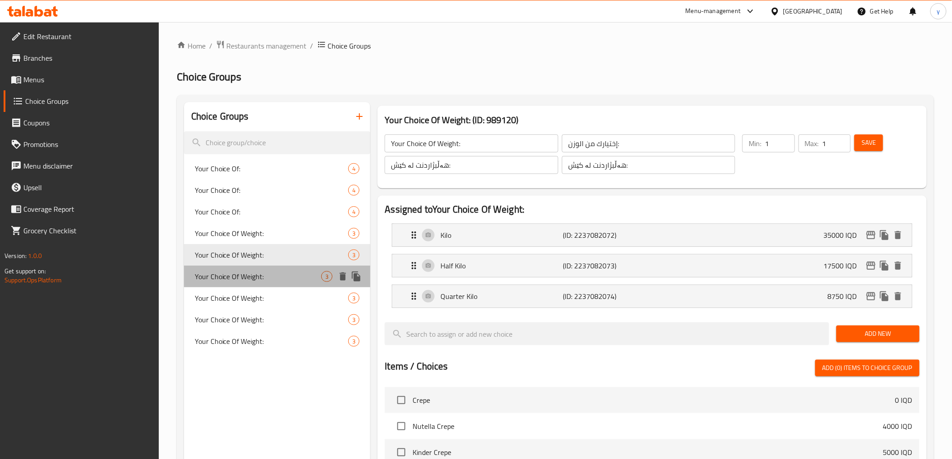
click at [300, 273] on span "Your Choice Of Weight:" at bounding box center [258, 276] width 127 height 11
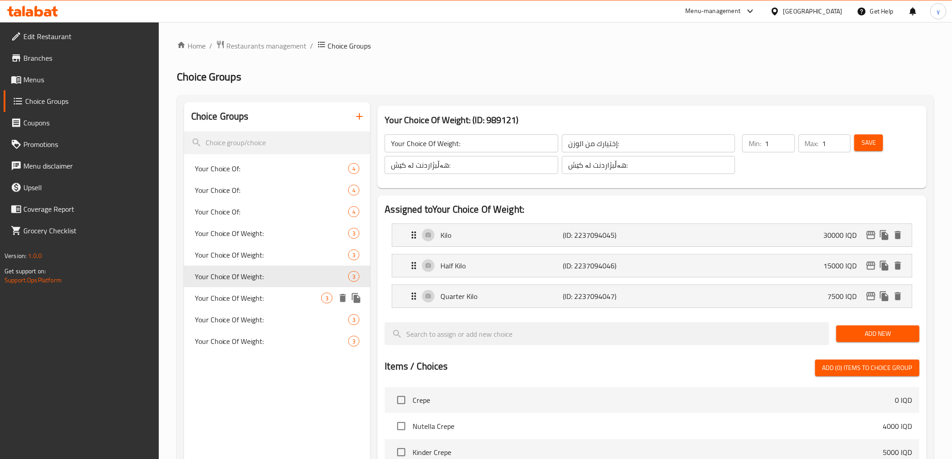
click at [291, 300] on span "Your Choice Of Weight:" at bounding box center [258, 298] width 127 height 11
type input "Your Choice Of Weight:"
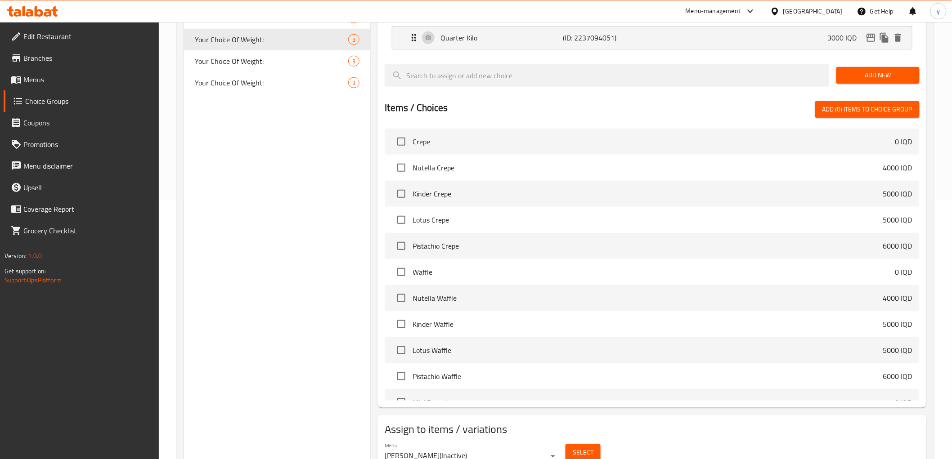
scroll to position [149, 0]
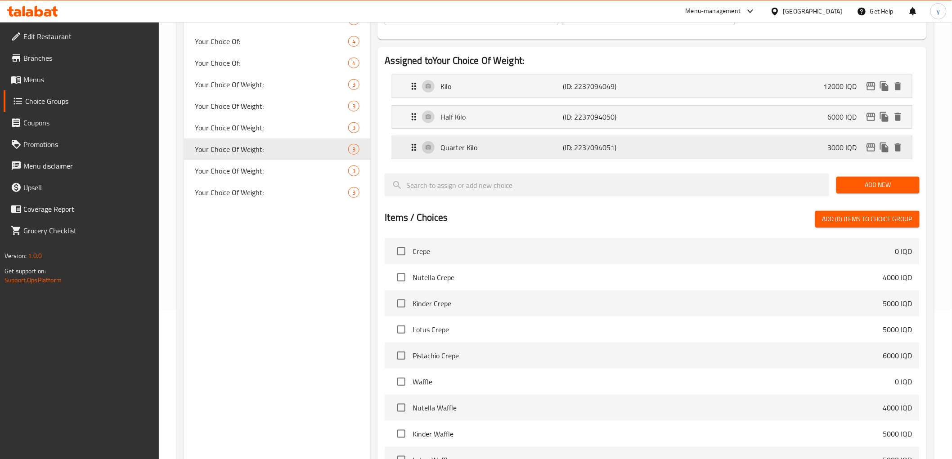
click at [529, 148] on p "Quarter Kilo" at bounding box center [501, 147] width 122 height 11
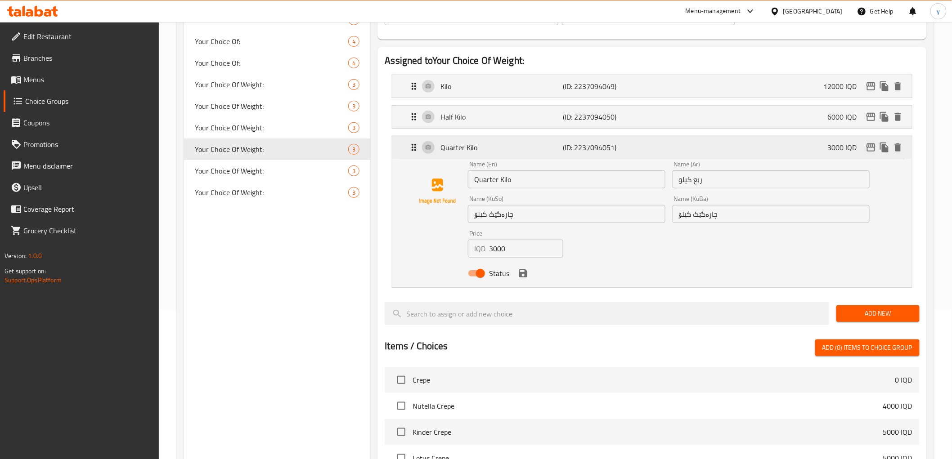
click at [542, 140] on div "Quarter Kilo (ID: 2237094051) 3000 IQD" at bounding box center [654, 147] width 492 height 22
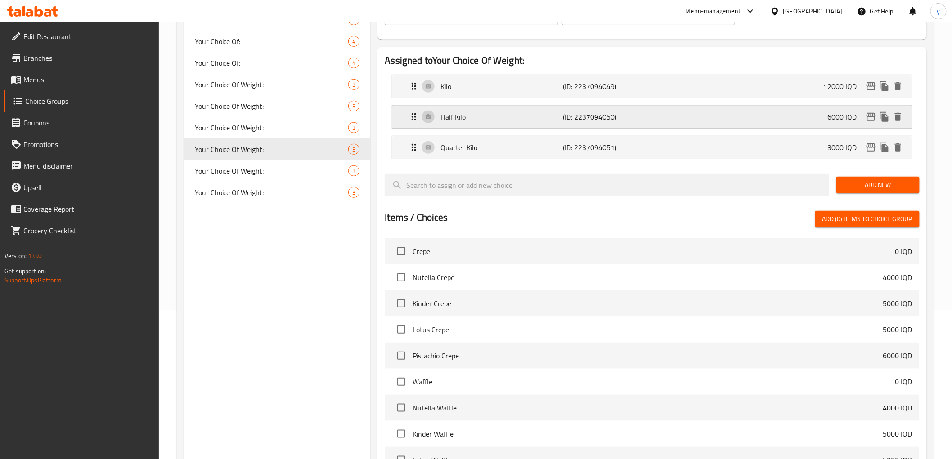
click at [561, 117] on p "Half Kilo" at bounding box center [501, 117] width 122 height 11
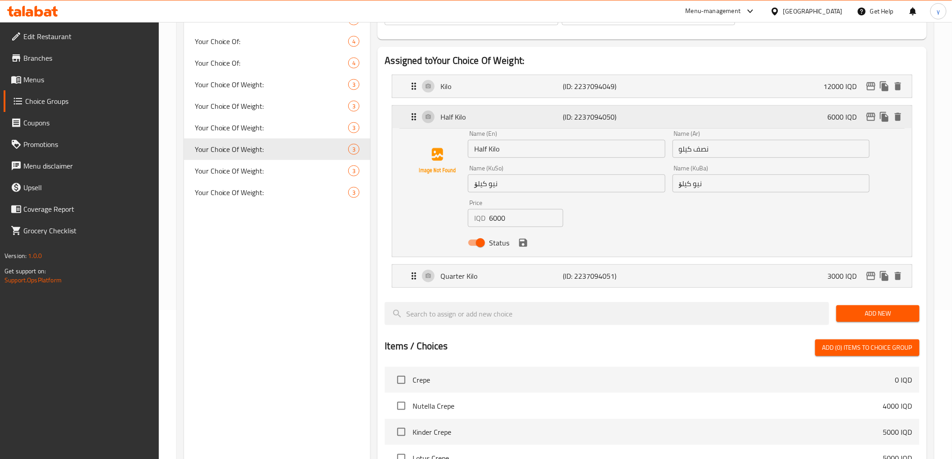
click at [561, 117] on p "Half Kilo" at bounding box center [501, 117] width 122 height 11
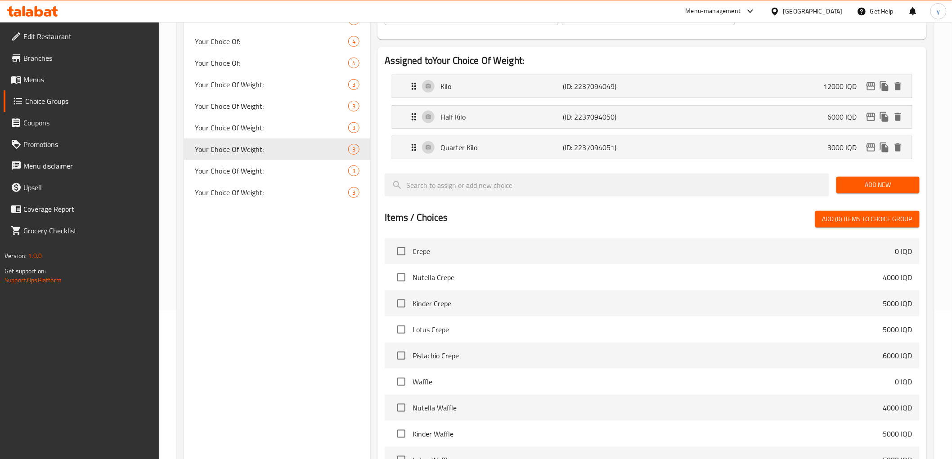
click at [533, 103] on li "Half Kilo (ID: 2237094050) 6000 IQD Name (En) Half Kilo Name (En) Name (Ar) نصف…" at bounding box center [652, 117] width 534 height 31
click at [543, 94] on div "Kilo (ID: 2237094049) 12000 IQD" at bounding box center [654, 86] width 492 height 22
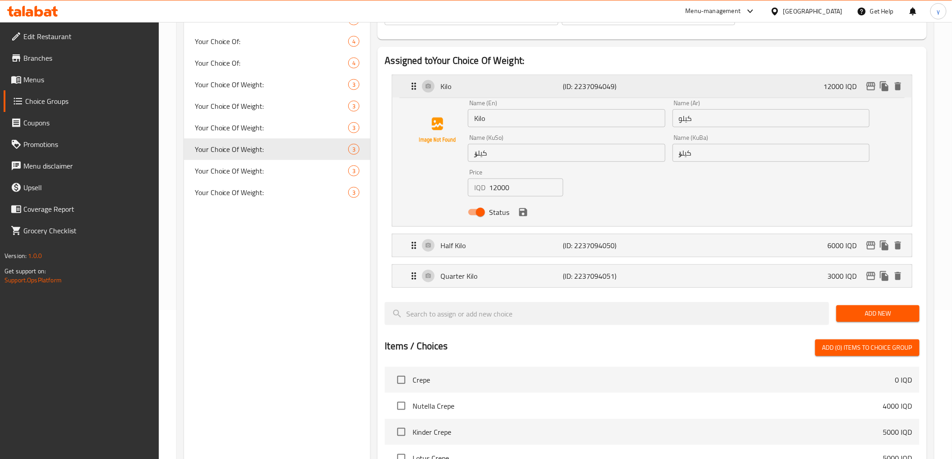
click at [543, 94] on div "Kilo (ID: 2237094049) 12000 IQD" at bounding box center [654, 86] width 492 height 22
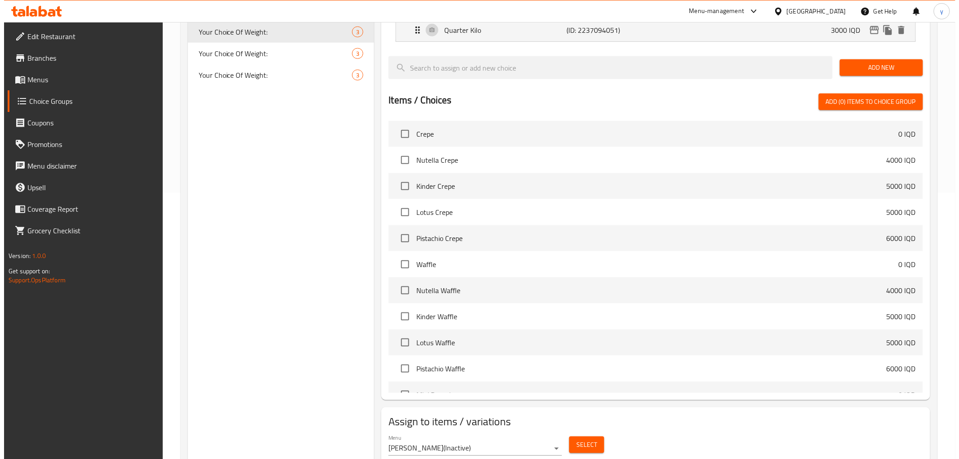
scroll to position [299, 0]
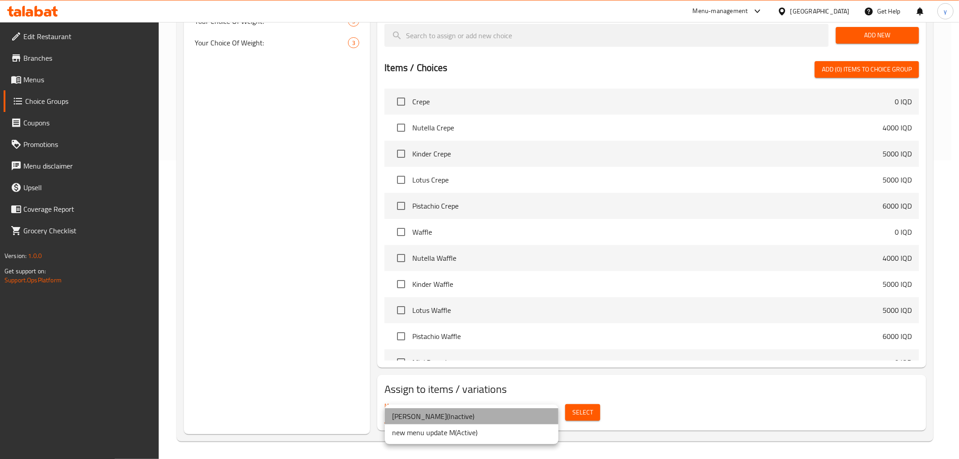
click at [536, 414] on li "LARA ( Inactive )" at bounding box center [472, 416] width 174 height 16
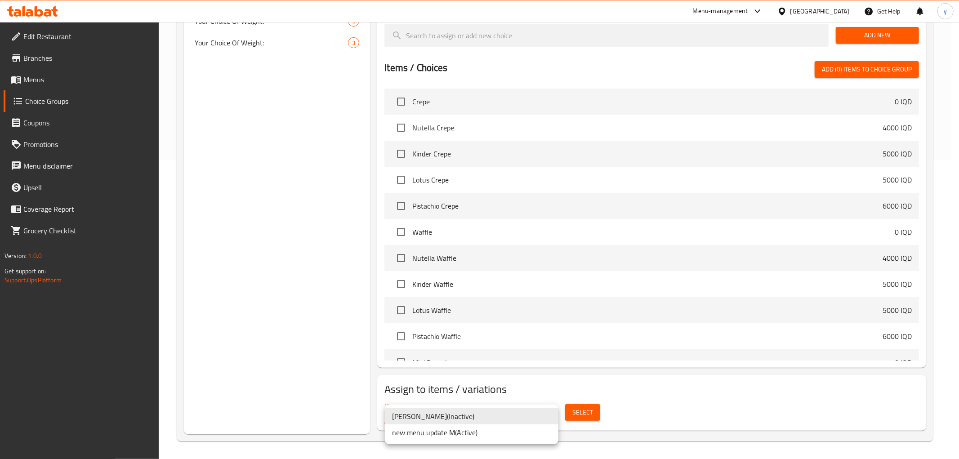
click at [536, 439] on li "new menu update M ( Active )" at bounding box center [472, 433] width 174 height 16
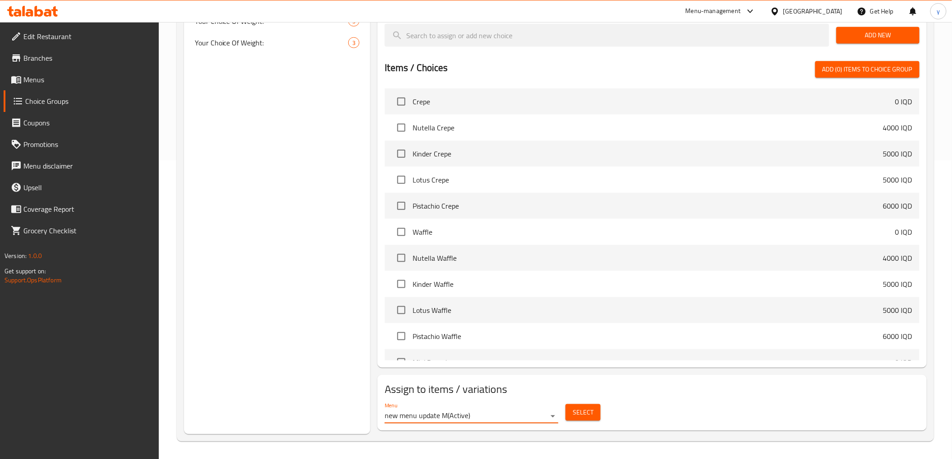
click at [587, 412] on span "Select" at bounding box center [583, 412] width 21 height 11
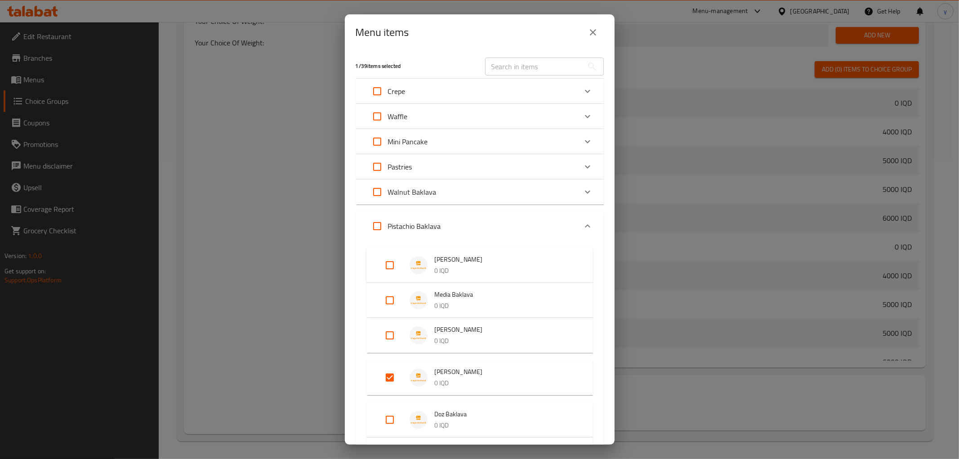
click at [381, 190] on input "Expand" at bounding box center [378, 192] width 22 height 22
checkbox input "true"
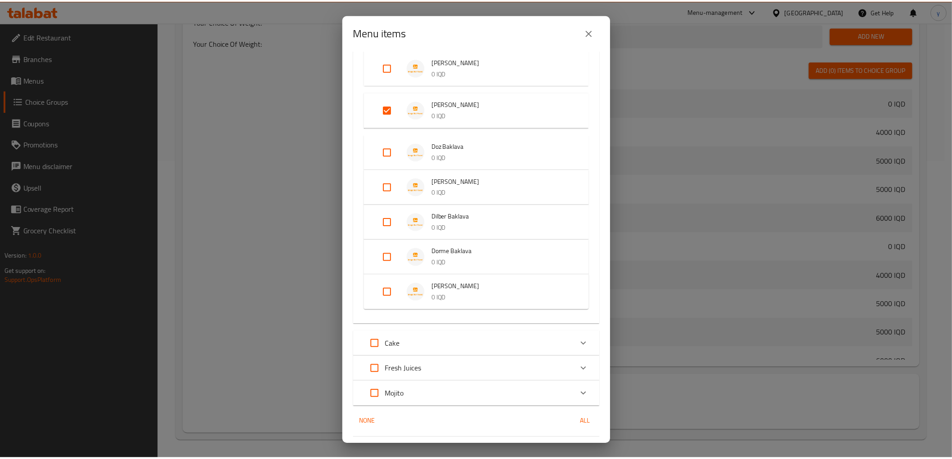
scroll to position [292, 0]
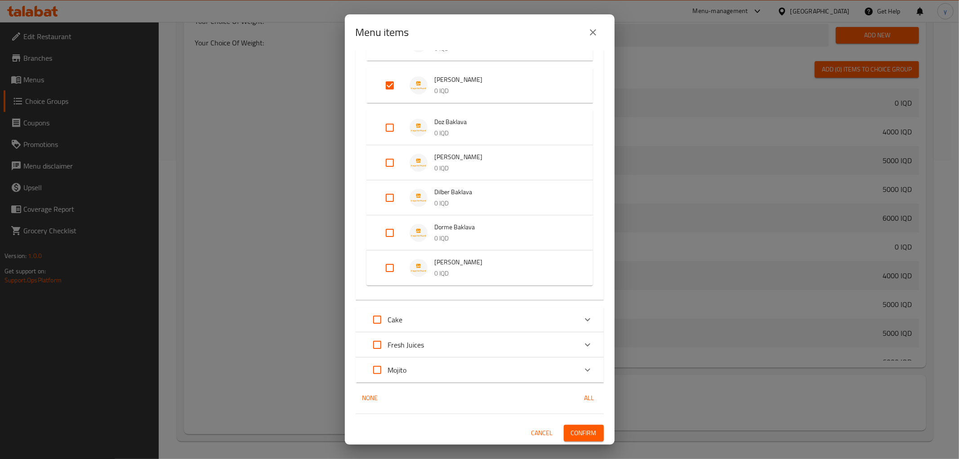
click at [572, 428] on span "Confirm" at bounding box center [584, 433] width 26 height 11
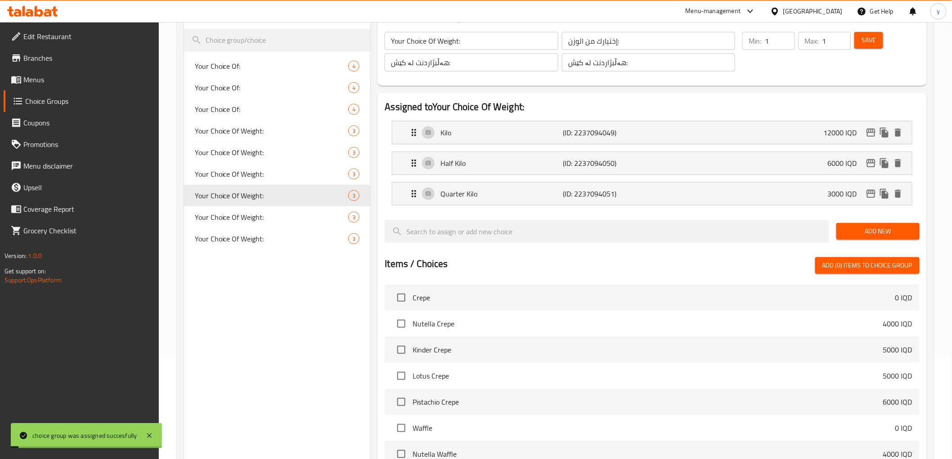
scroll to position [0, 0]
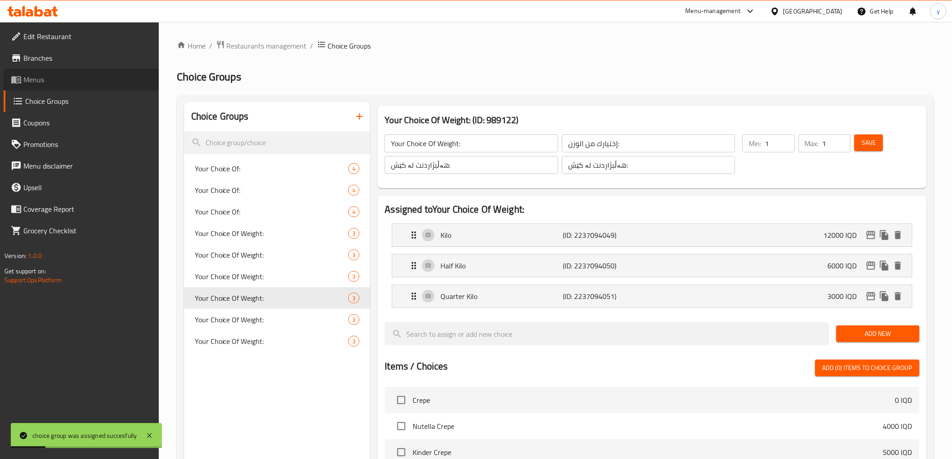
click at [75, 79] on span "Menus" at bounding box center [87, 79] width 128 height 11
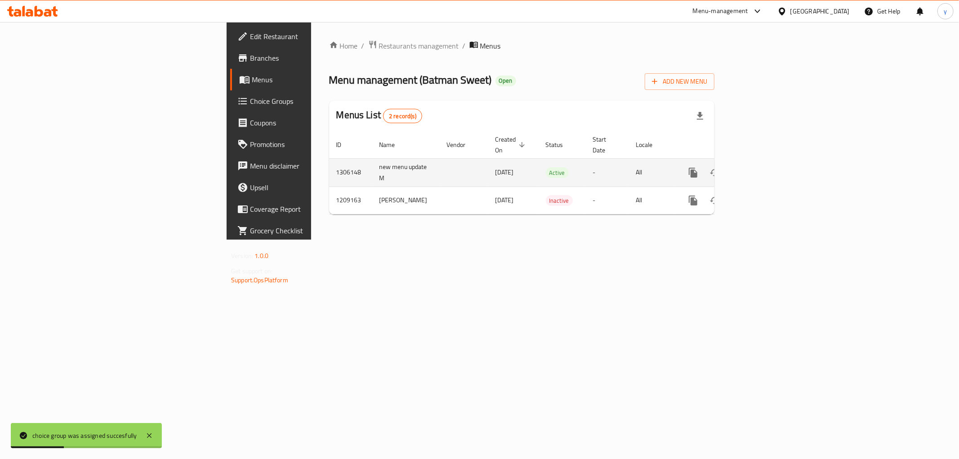
click at [769, 162] on div "enhanced table" at bounding box center [726, 173] width 86 height 22
click at [769, 162] on link "enhanced table" at bounding box center [759, 173] width 22 height 22
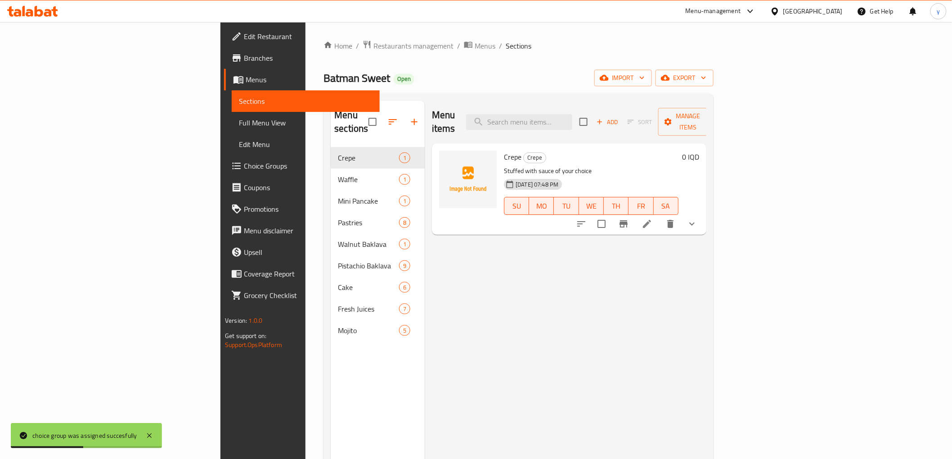
click at [239, 119] on span "Full Menu View" at bounding box center [305, 122] width 133 height 11
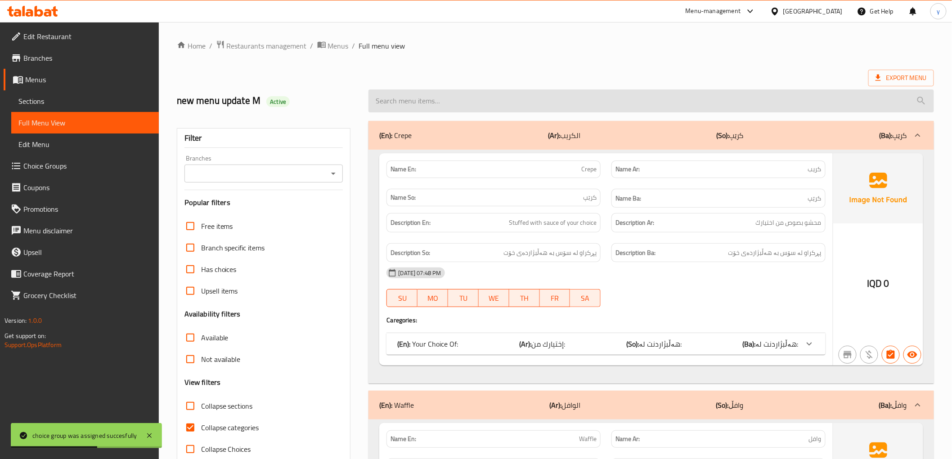
click at [403, 110] on input "search" at bounding box center [650, 101] width 565 height 23
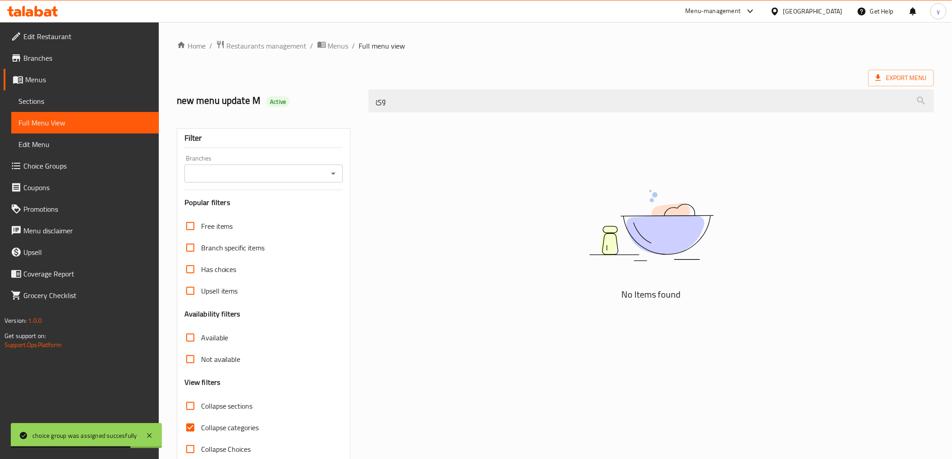
type input "و"
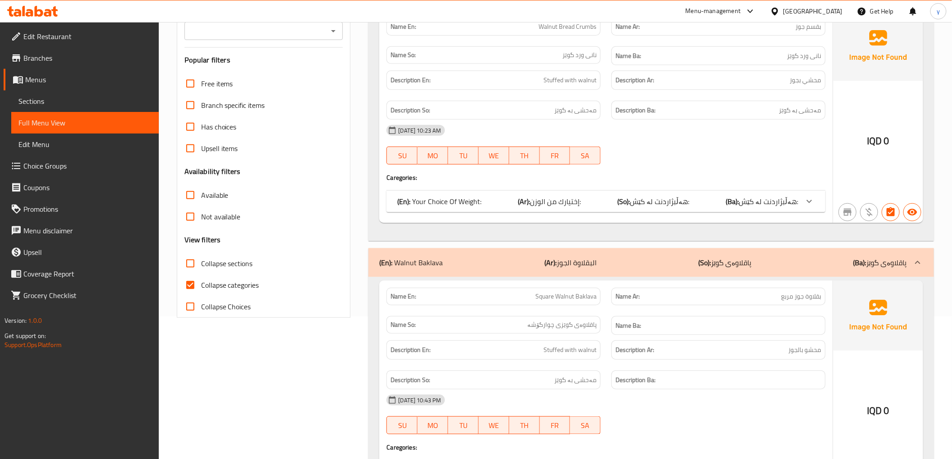
scroll to position [213, 0]
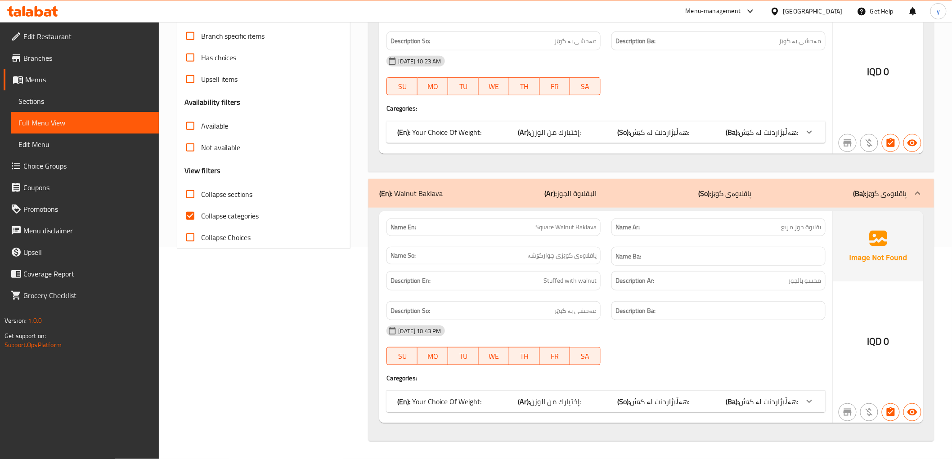
copy span "Square Walnut Baklava"
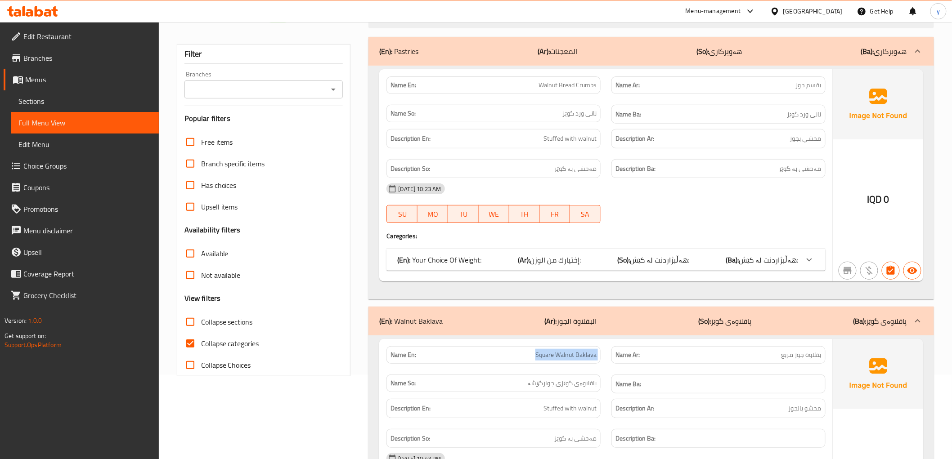
scroll to position [0, 0]
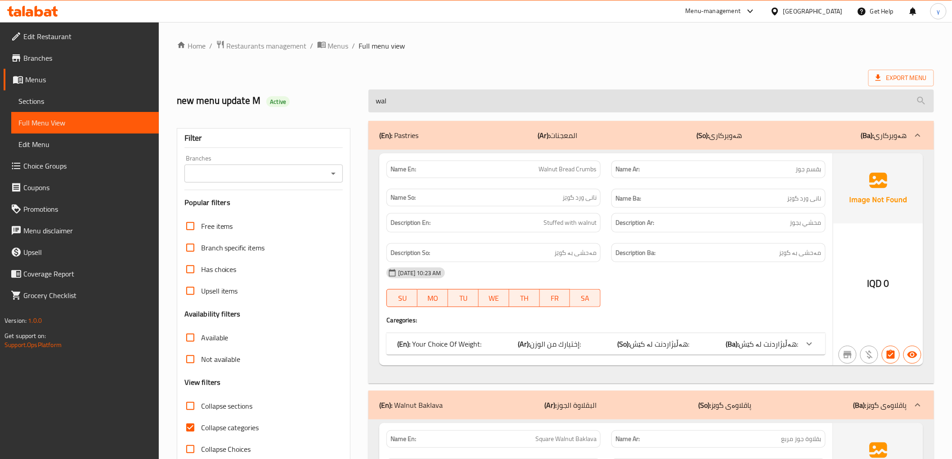
click at [457, 101] on input "wal" at bounding box center [650, 101] width 565 height 23
paste input "Square Walnut Baklava"
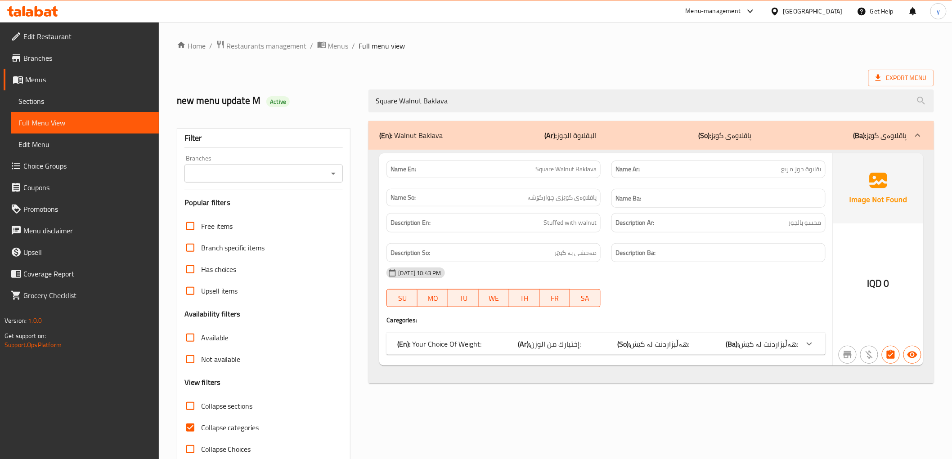
click at [332, 172] on icon "Open" at bounding box center [333, 173] width 11 height 11
type input "Square Walnut Baklava"
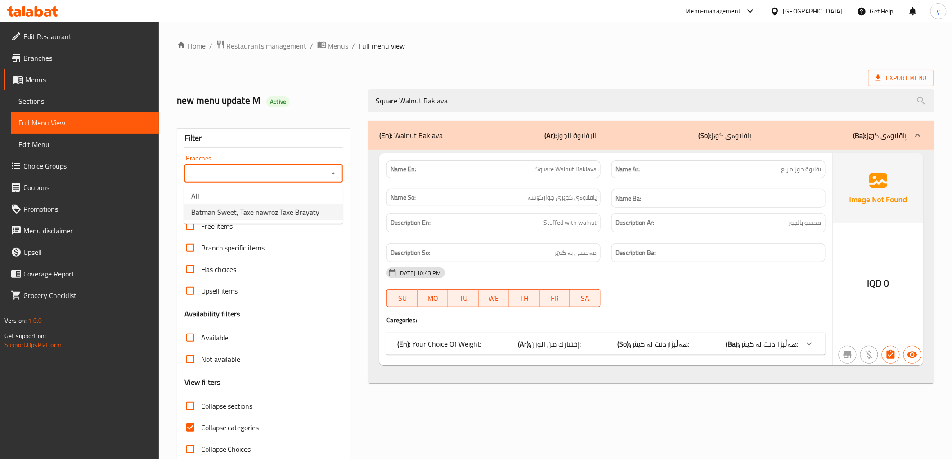
click at [268, 205] on li "Batman Sweet, Taxe nawroz Taxe Brayaty" at bounding box center [263, 212] width 159 height 16
type input "Batman Sweet, Taxe nawroz Taxe Brayaty"
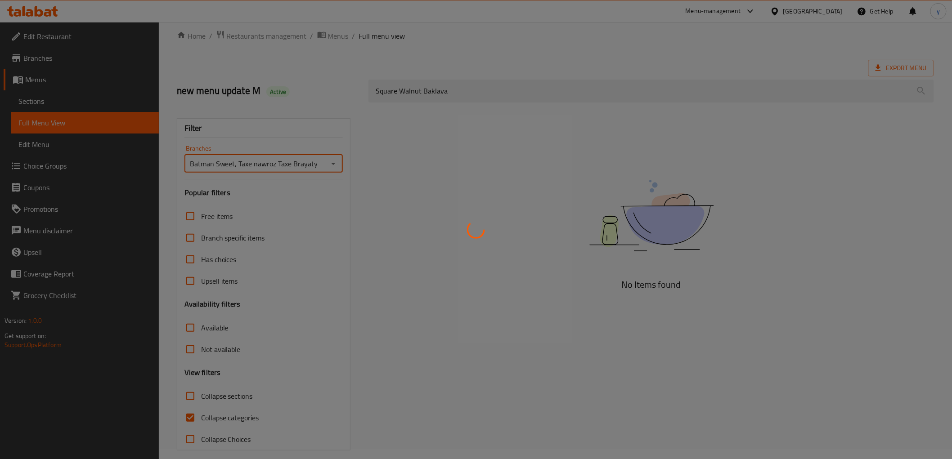
scroll to position [19, 0]
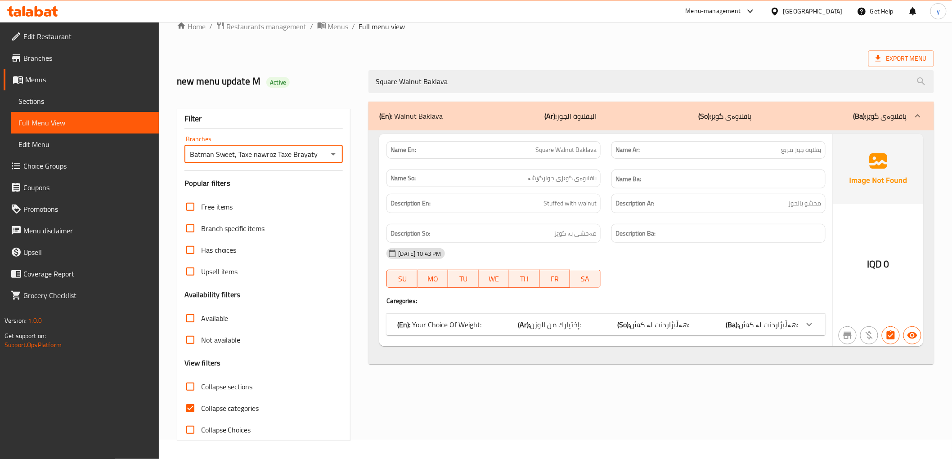
click at [186, 411] on input "Collapse categories" at bounding box center [190, 409] width 22 height 22
checkbox input "false"
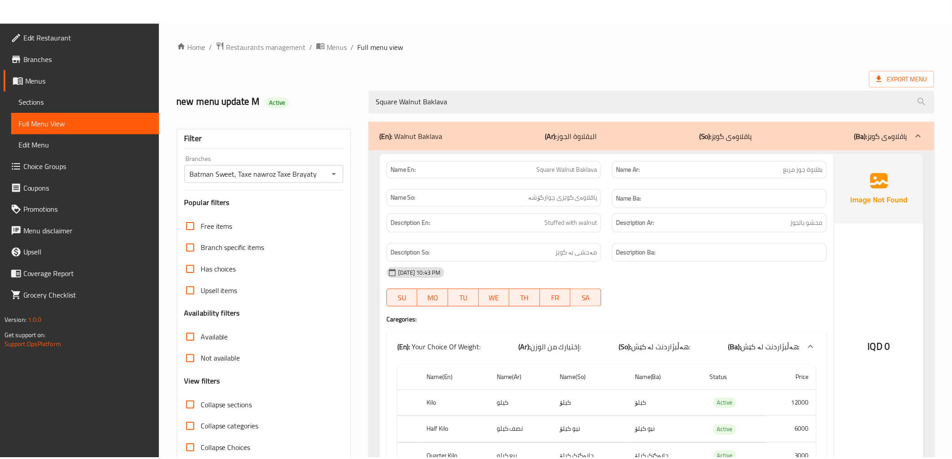
scroll to position [70, 0]
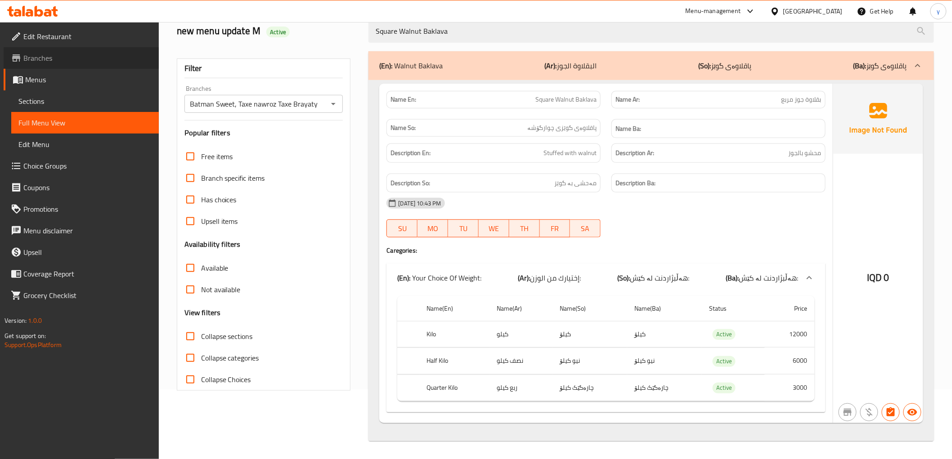
click at [78, 58] on span "Branches" at bounding box center [87, 58] width 128 height 11
